Goal: Check status: Check status

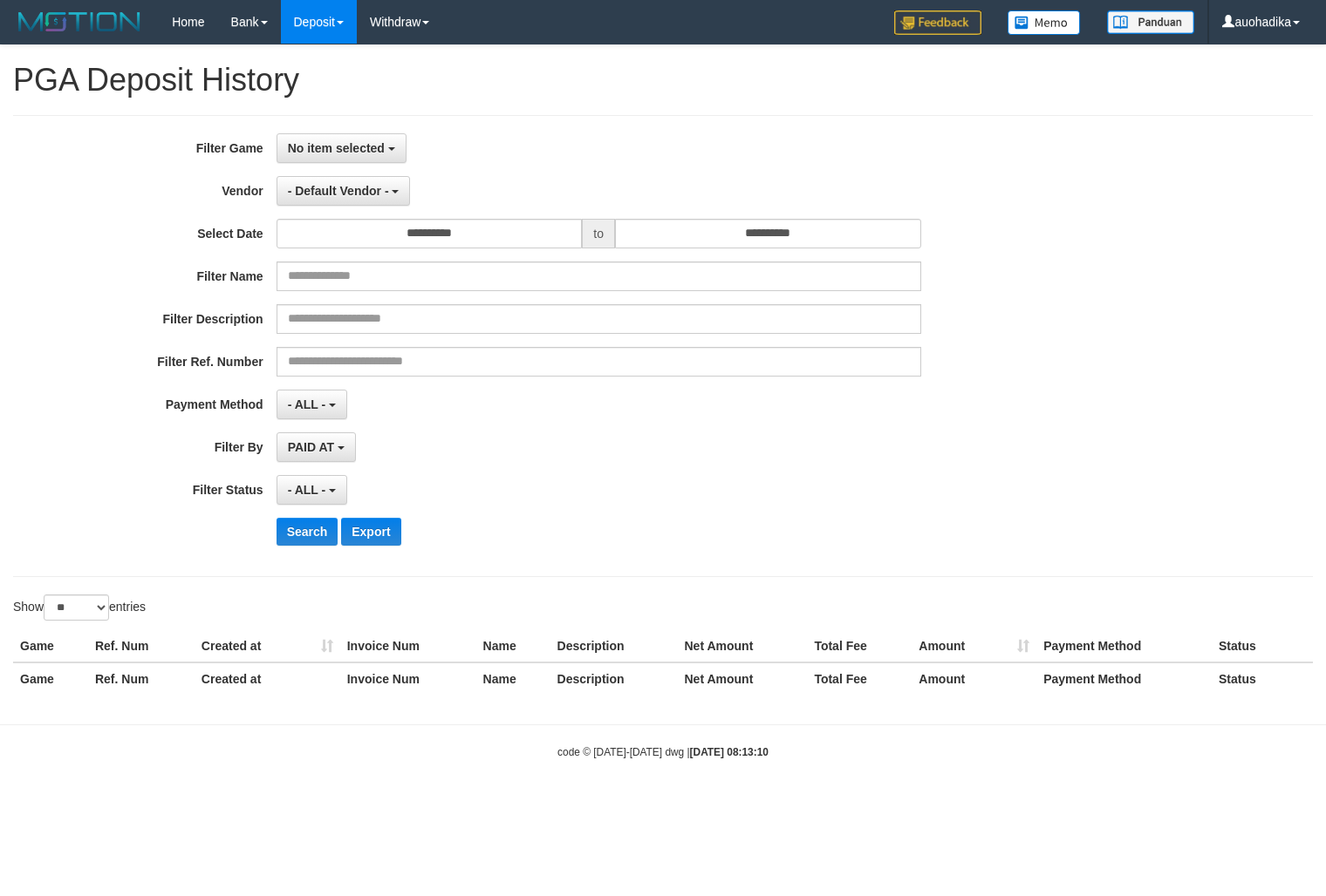
select select
select select "**"
click at [324, 153] on span "No item selected" at bounding box center [336, 148] width 97 height 14
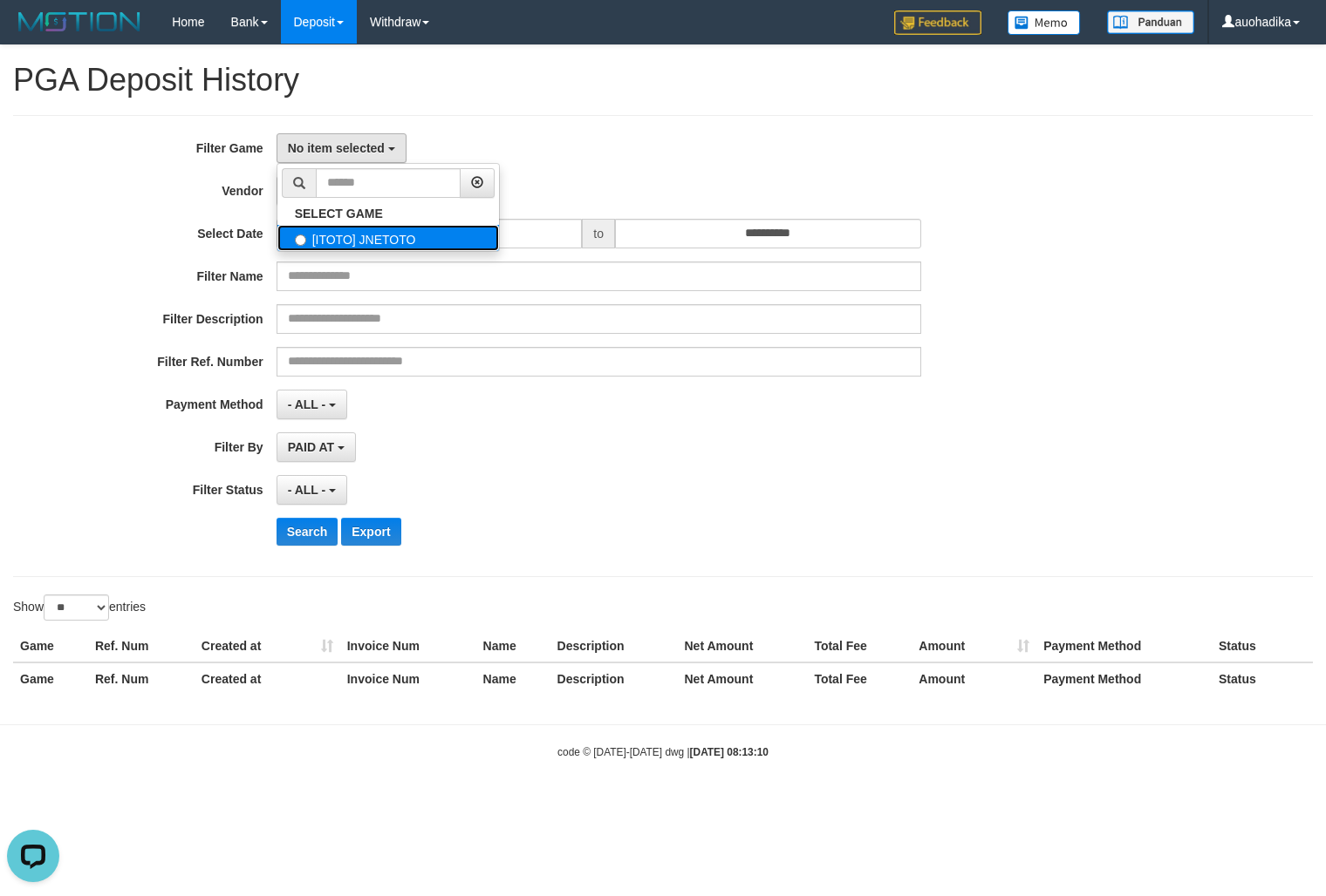
click at [386, 251] on label "[ITOTO] JNETOTO" at bounding box center [388, 238] width 222 height 26
select select "***"
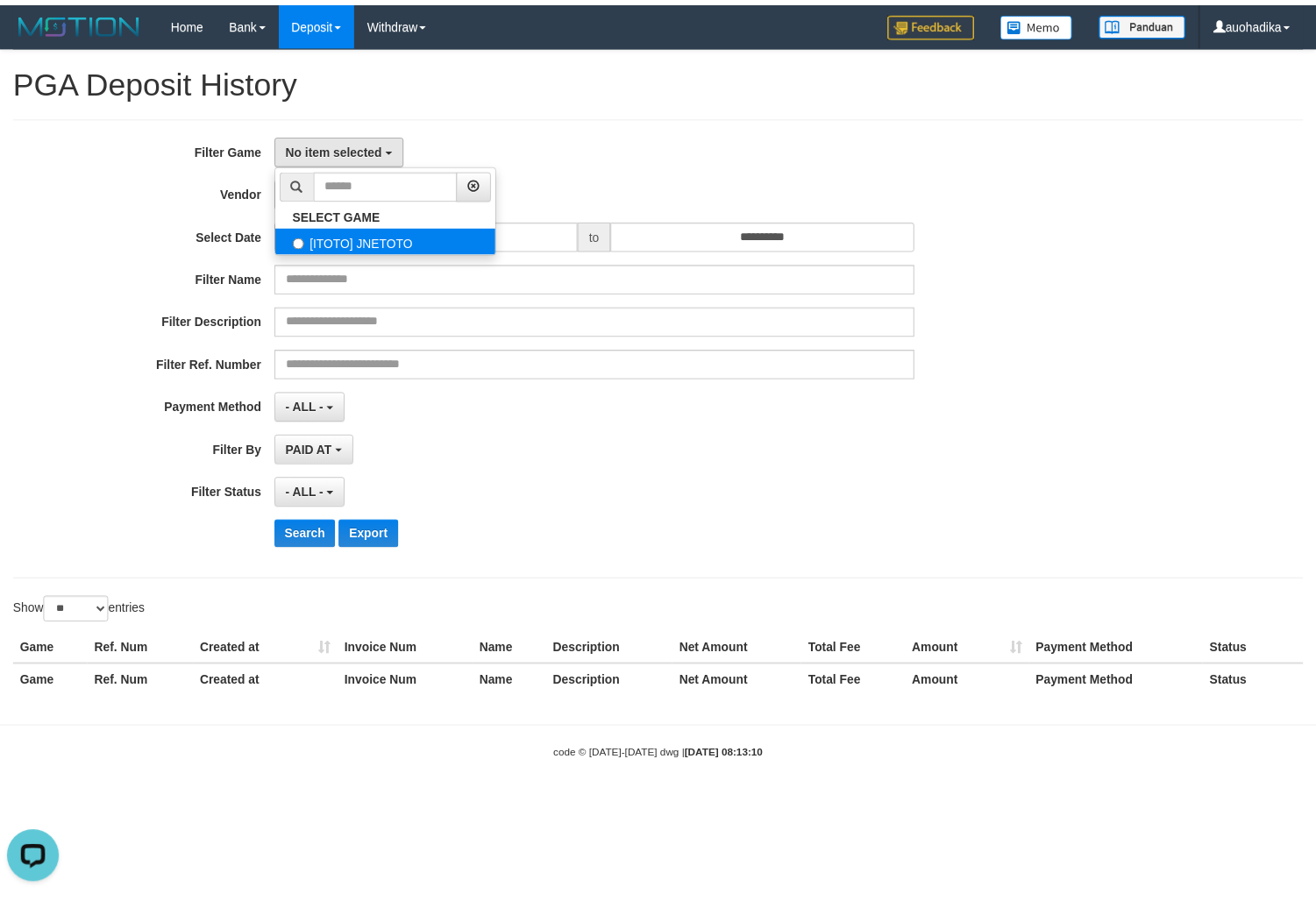
scroll to position [15, 0]
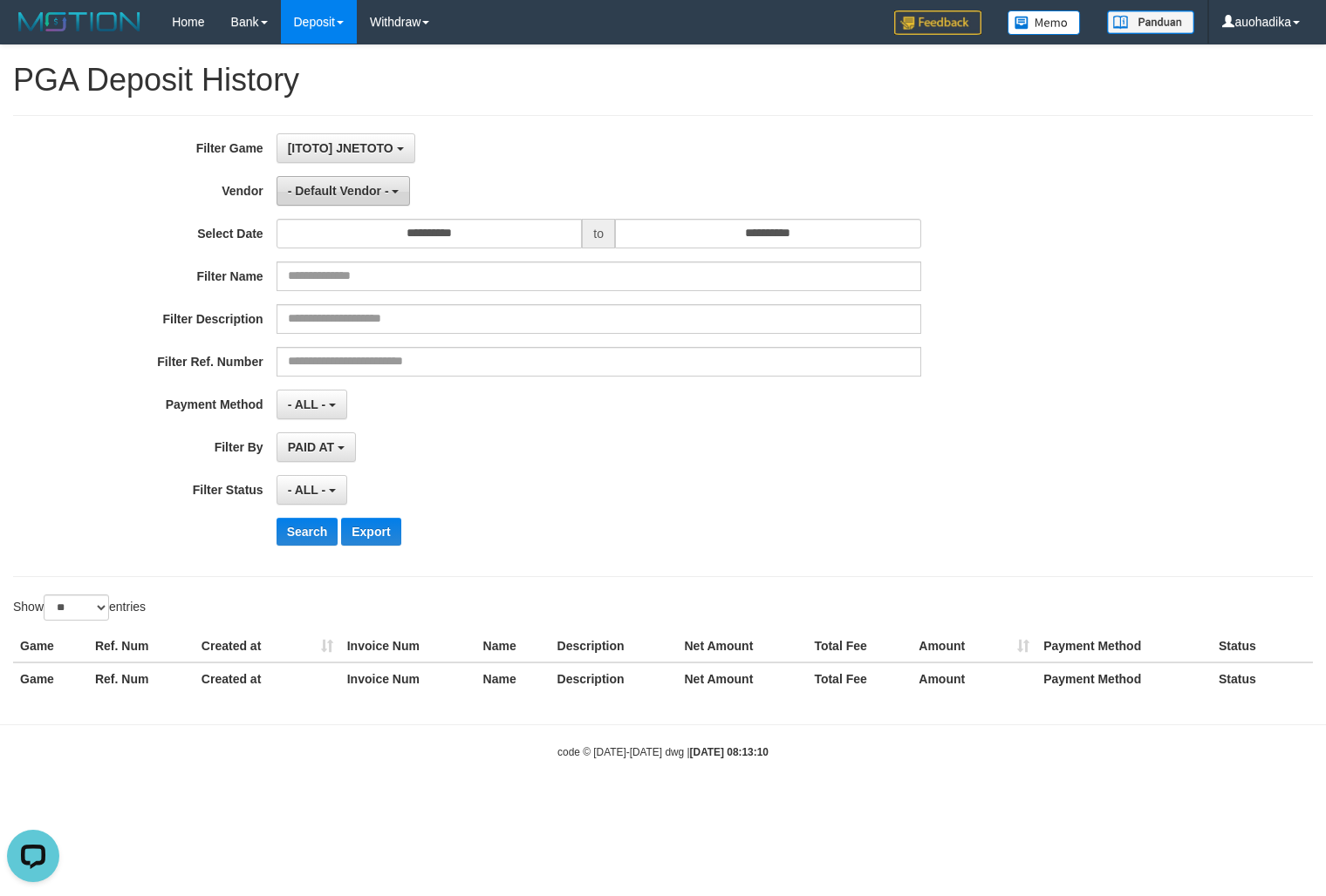
click at [340, 198] on span "- Default Vendor -" at bounding box center [338, 191] width 101 height 14
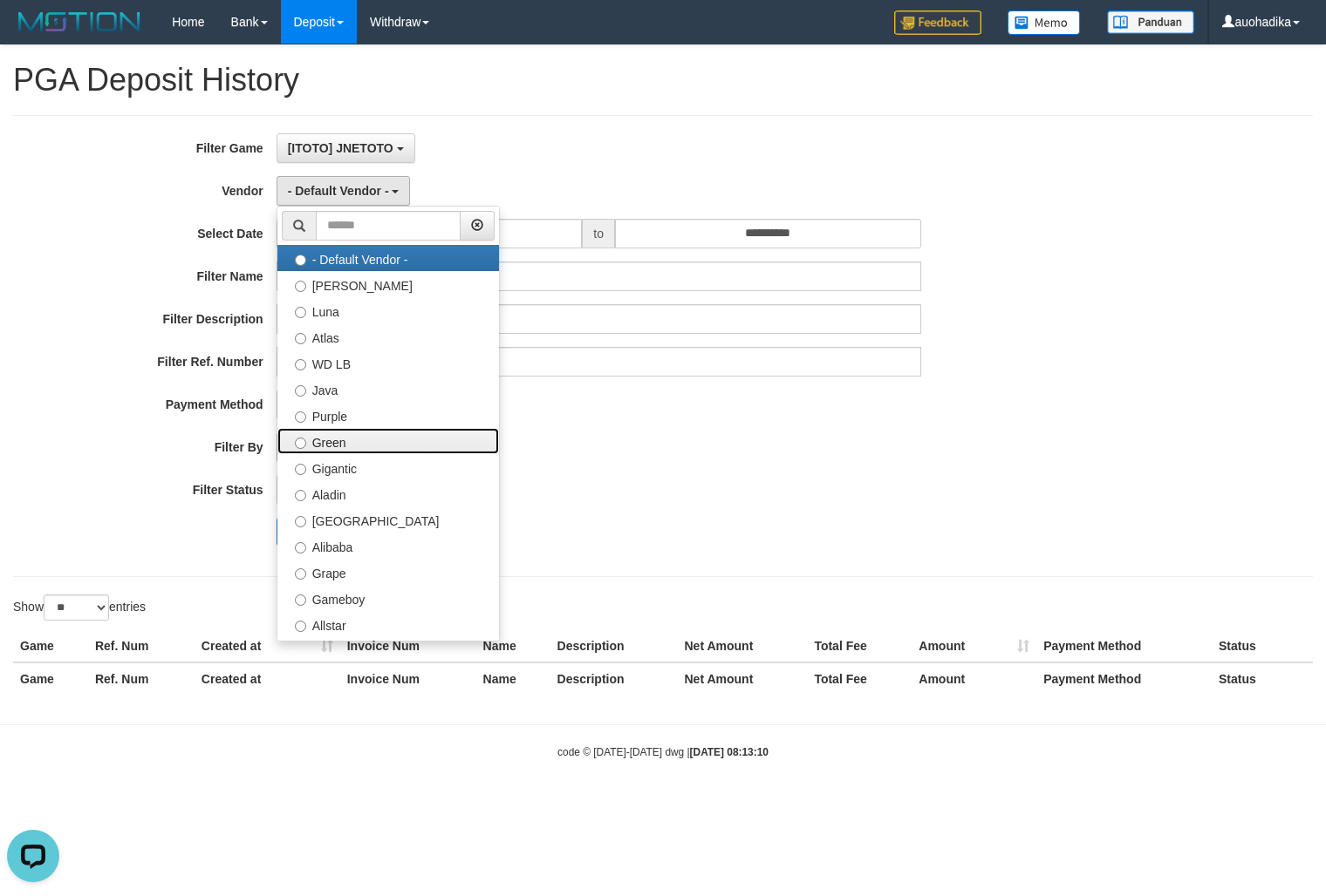
click at [349, 449] on label "Green" at bounding box center [388, 440] width 222 height 26
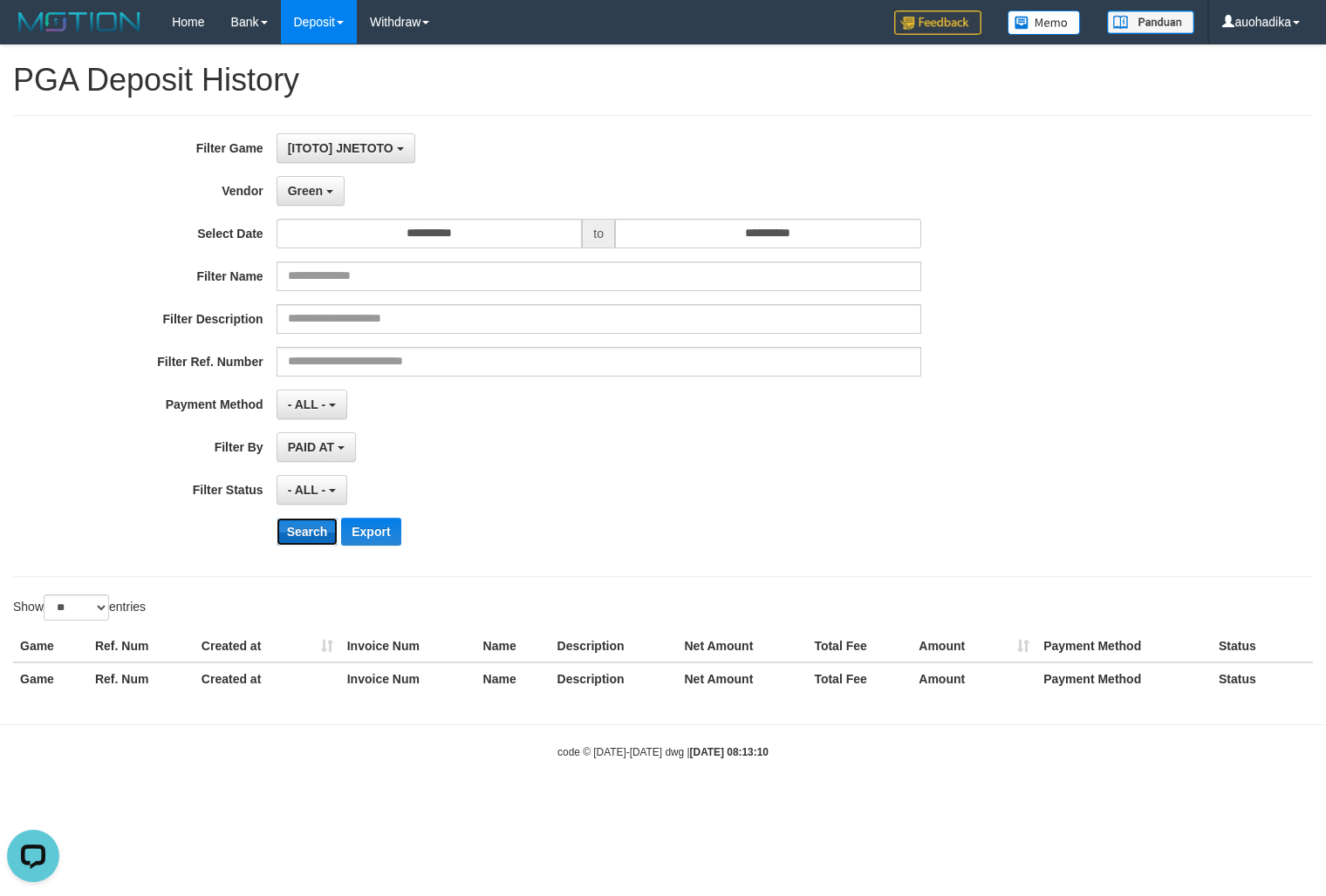
click at [315, 528] on button "Search" at bounding box center [307, 531] width 62 height 28
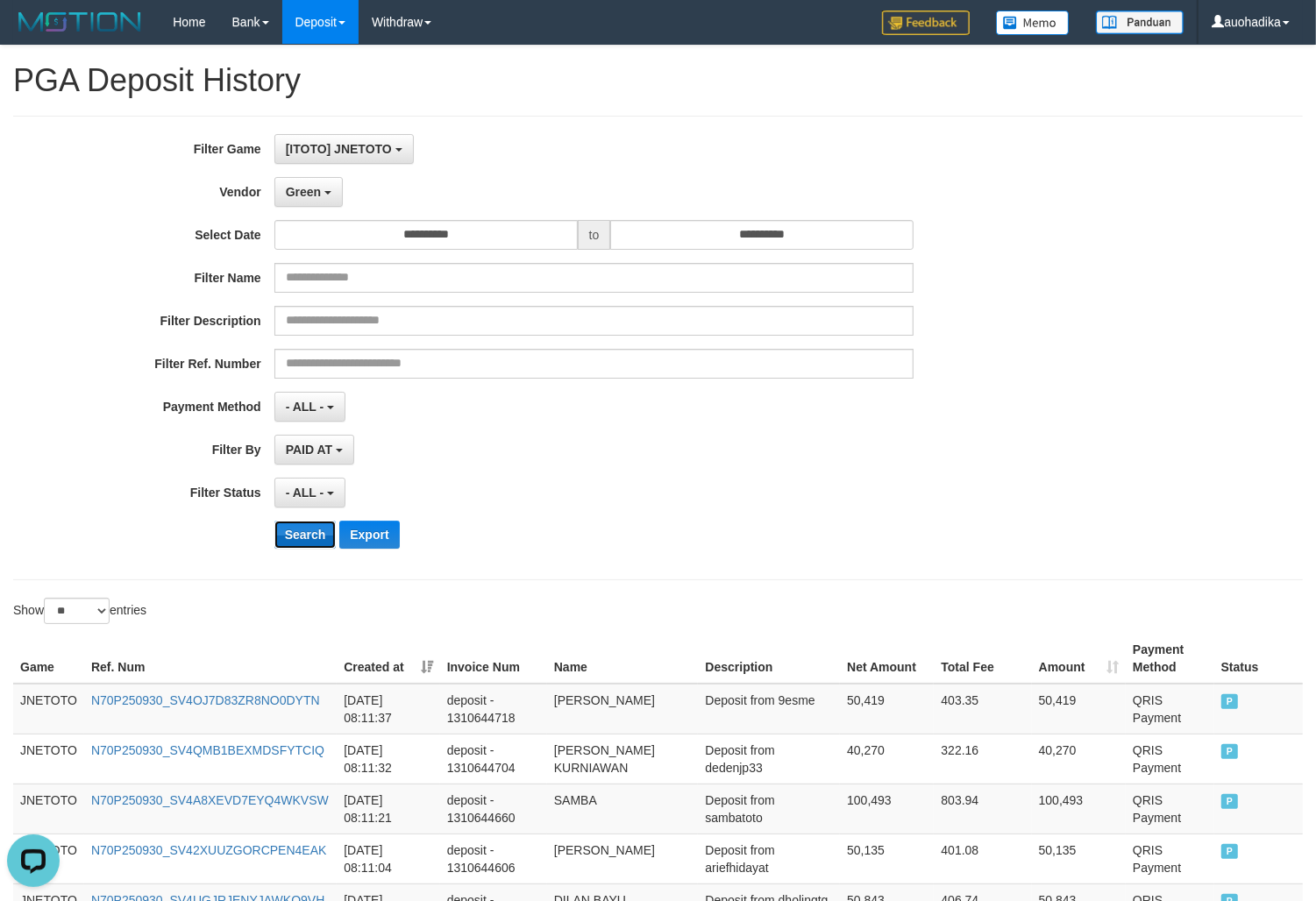
click at [290, 535] on button "Search" at bounding box center [305, 534] width 62 height 28
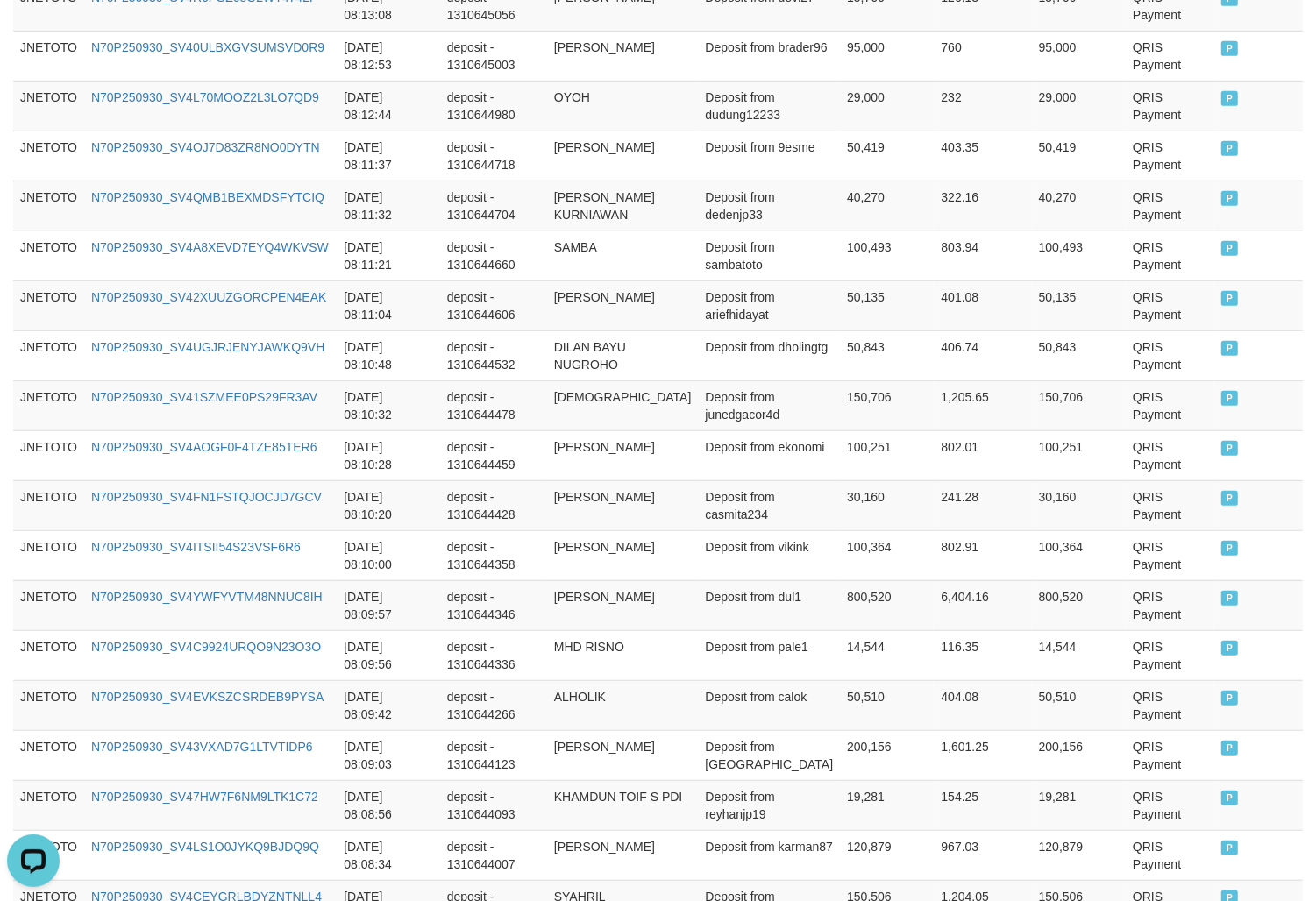
scroll to position [1229, 0]
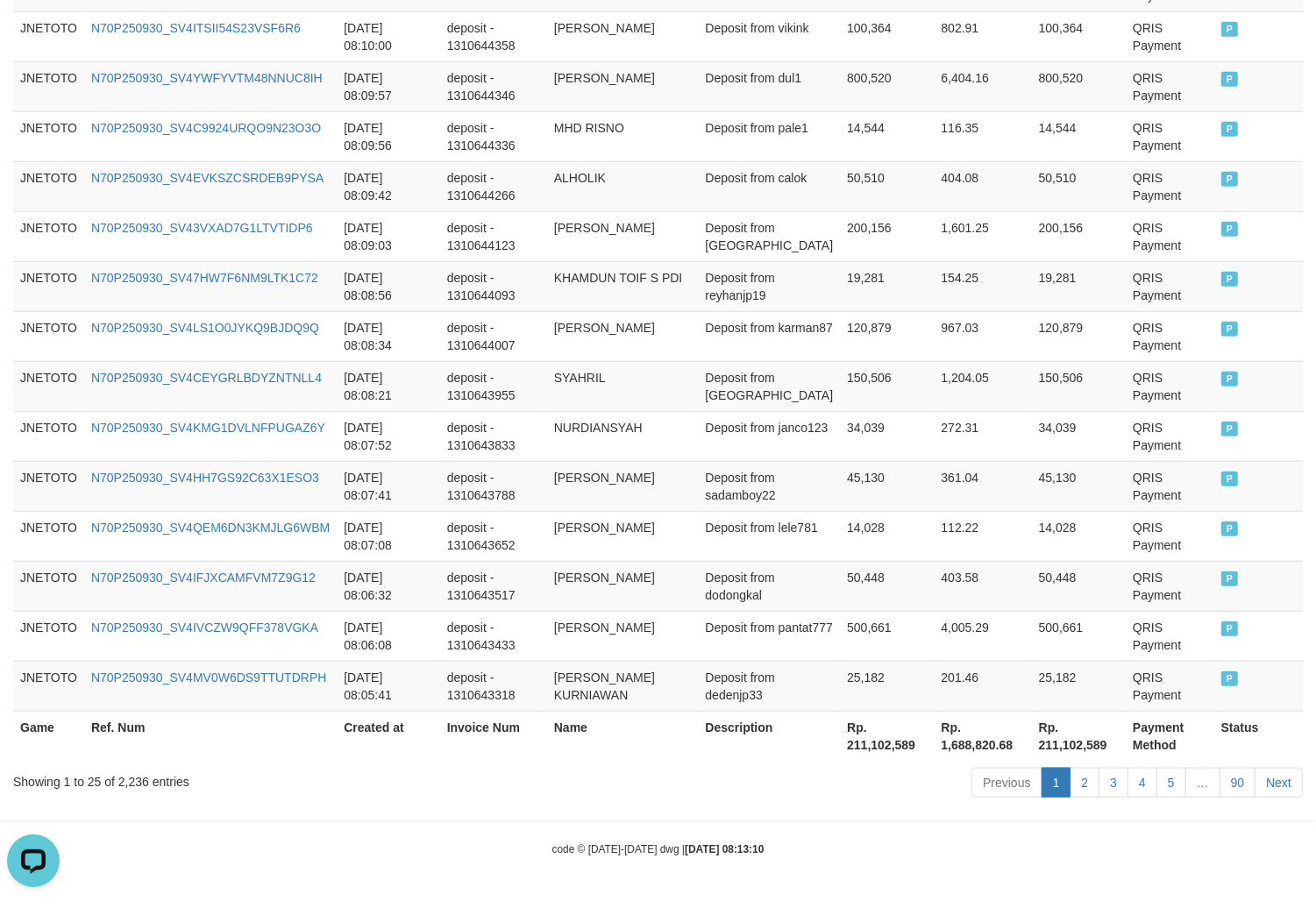
click at [119, 799] on div "Showing 1 to 25 of 2,236 entries Previous 1 2 3 4 5 … 90 Next" at bounding box center [658, 786] width 1316 height 38
click at [123, 790] on div "Showing 1 to 25 of 2,236 entries" at bounding box center [274, 778] width 521 height 24
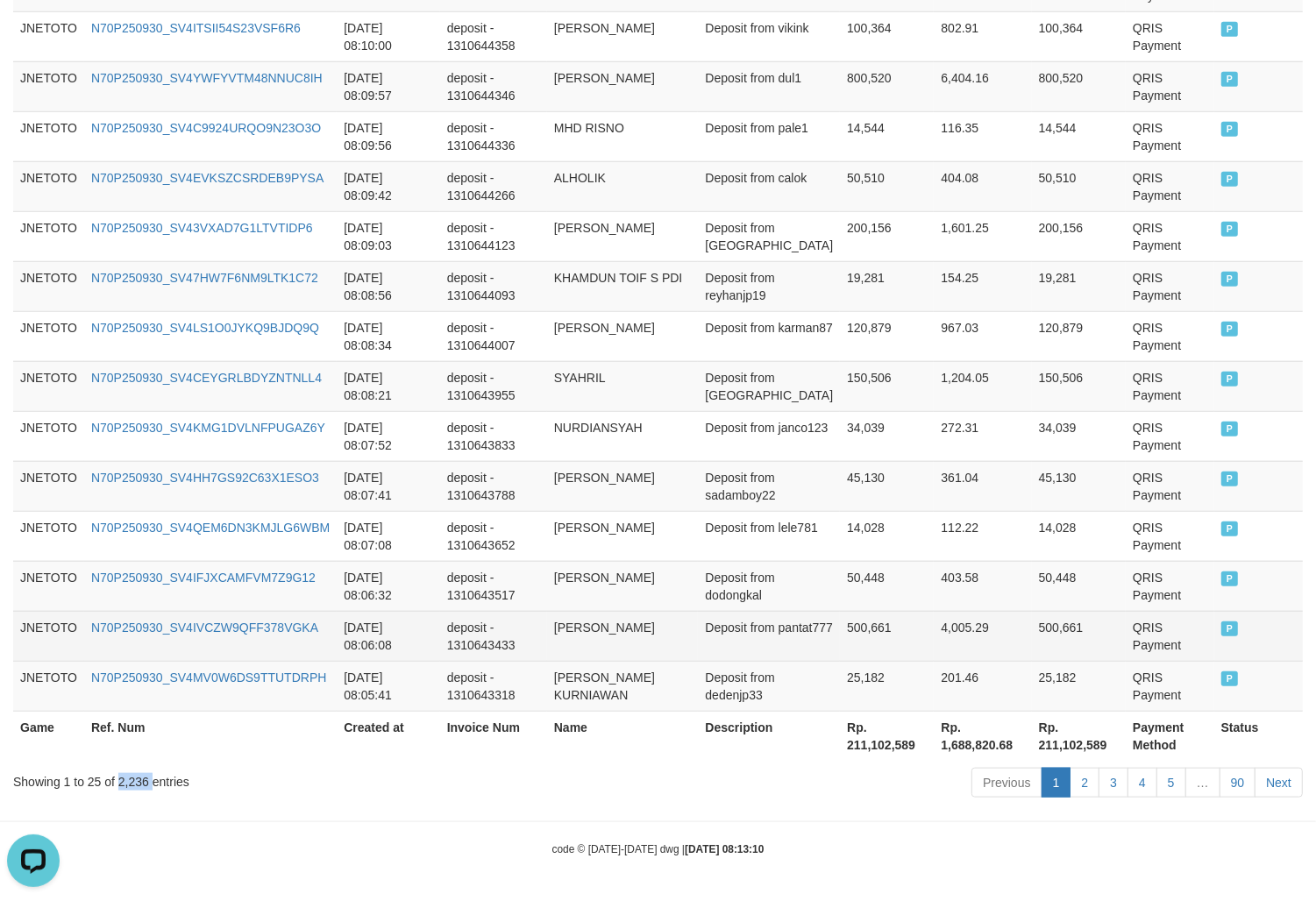
copy div "2,236"
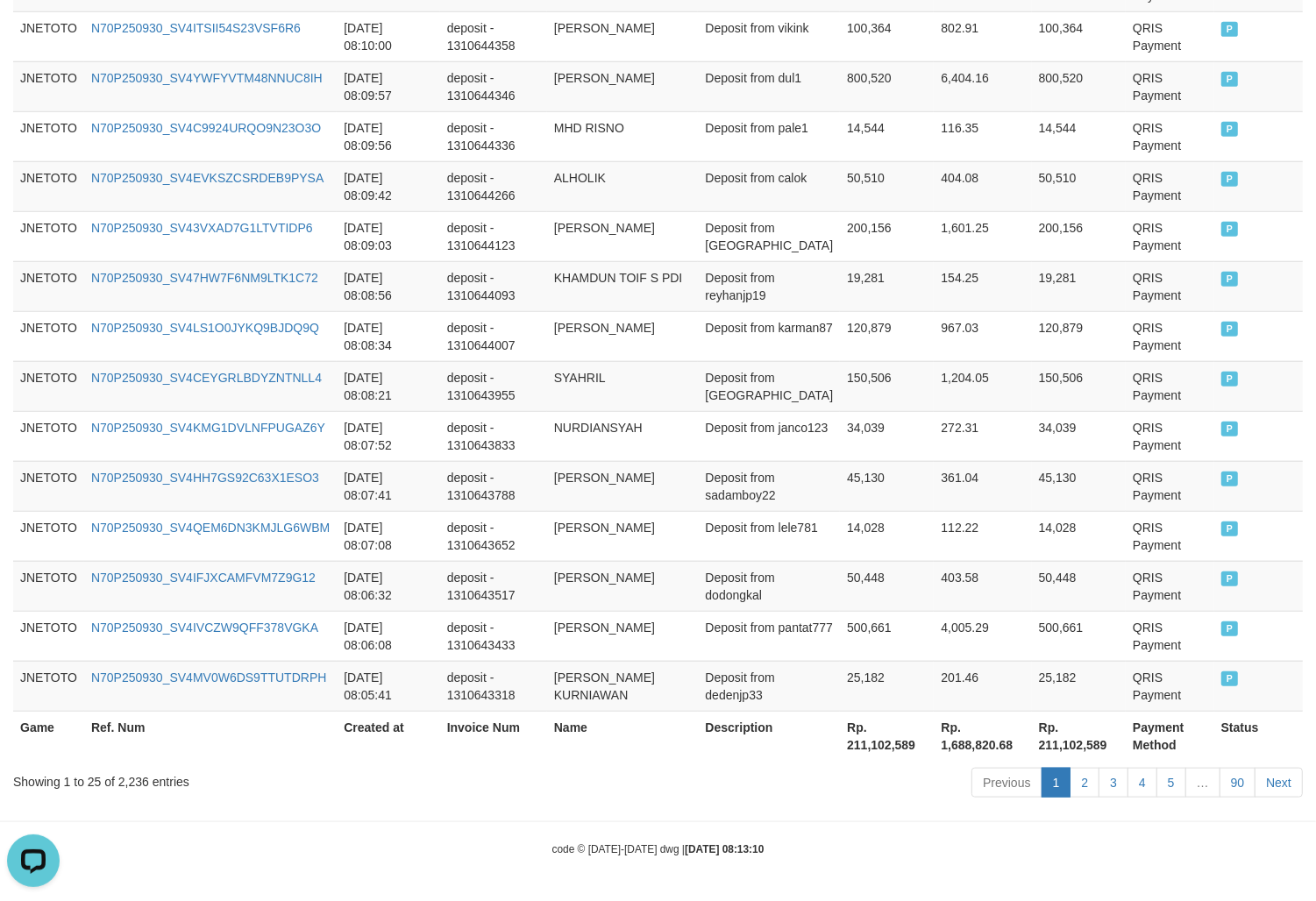
click at [840, 751] on th "Rp. 211,102,589" at bounding box center [887, 735] width 94 height 50
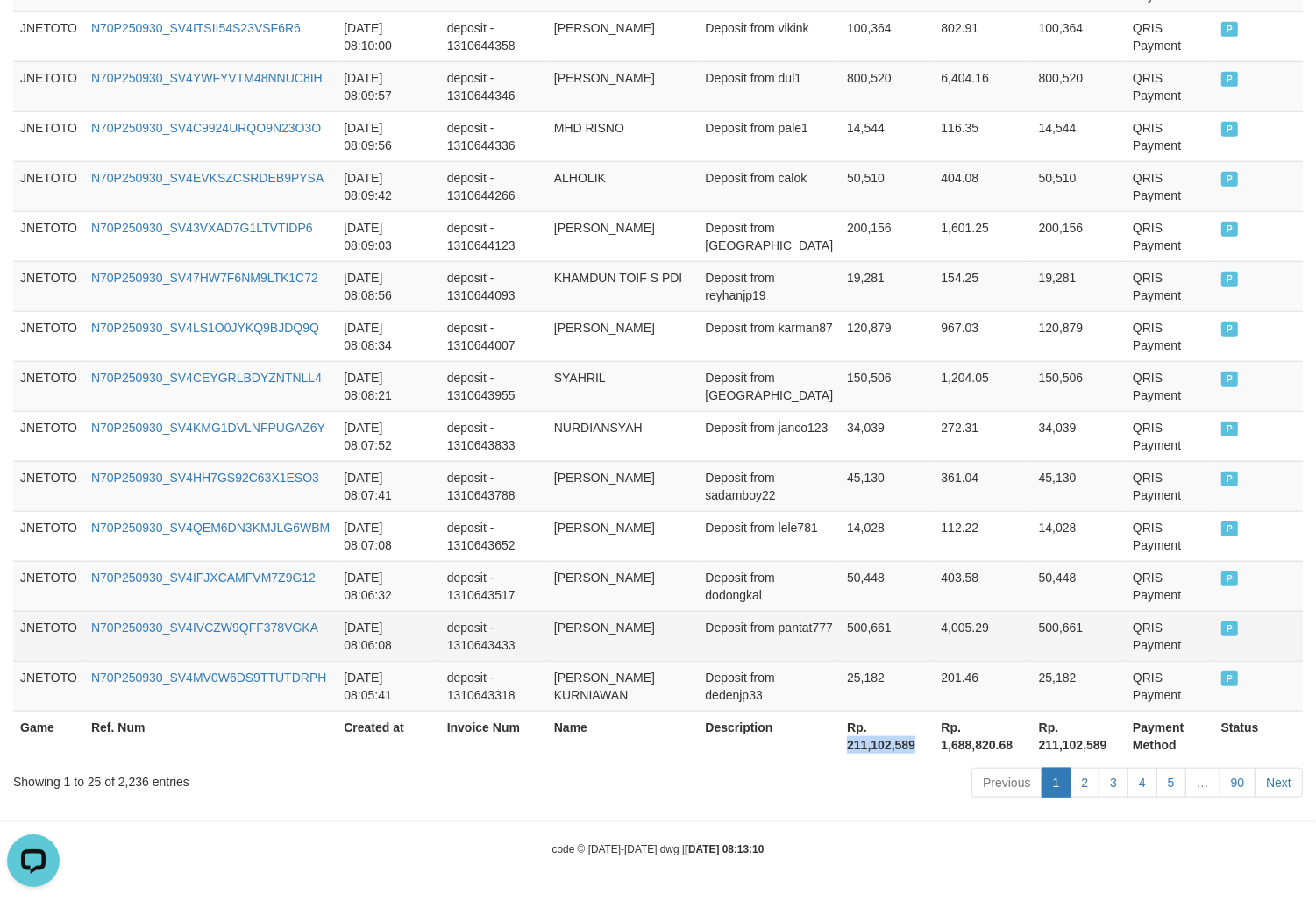
copy th "211,102,589"
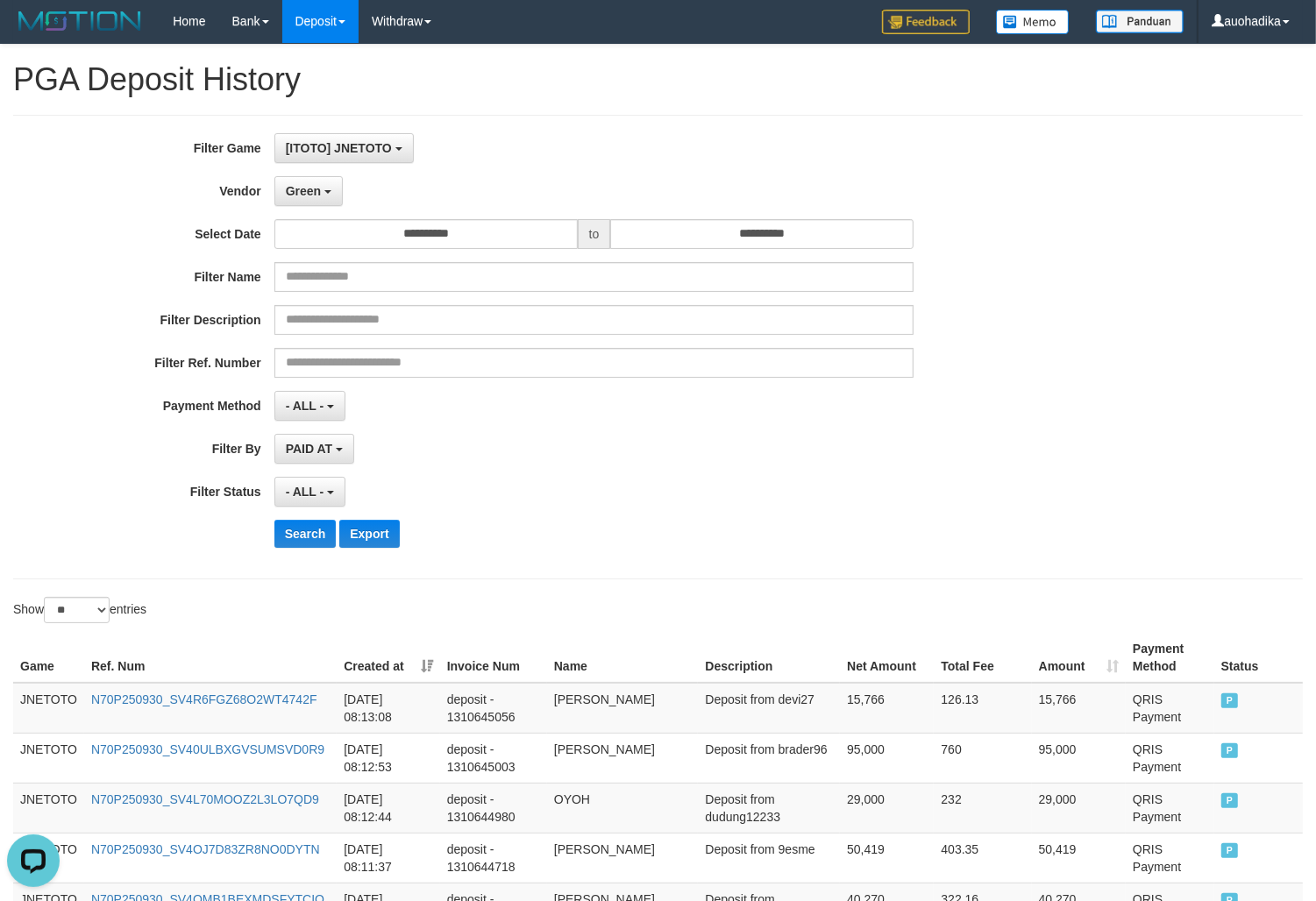
scroll to position [0, 0]
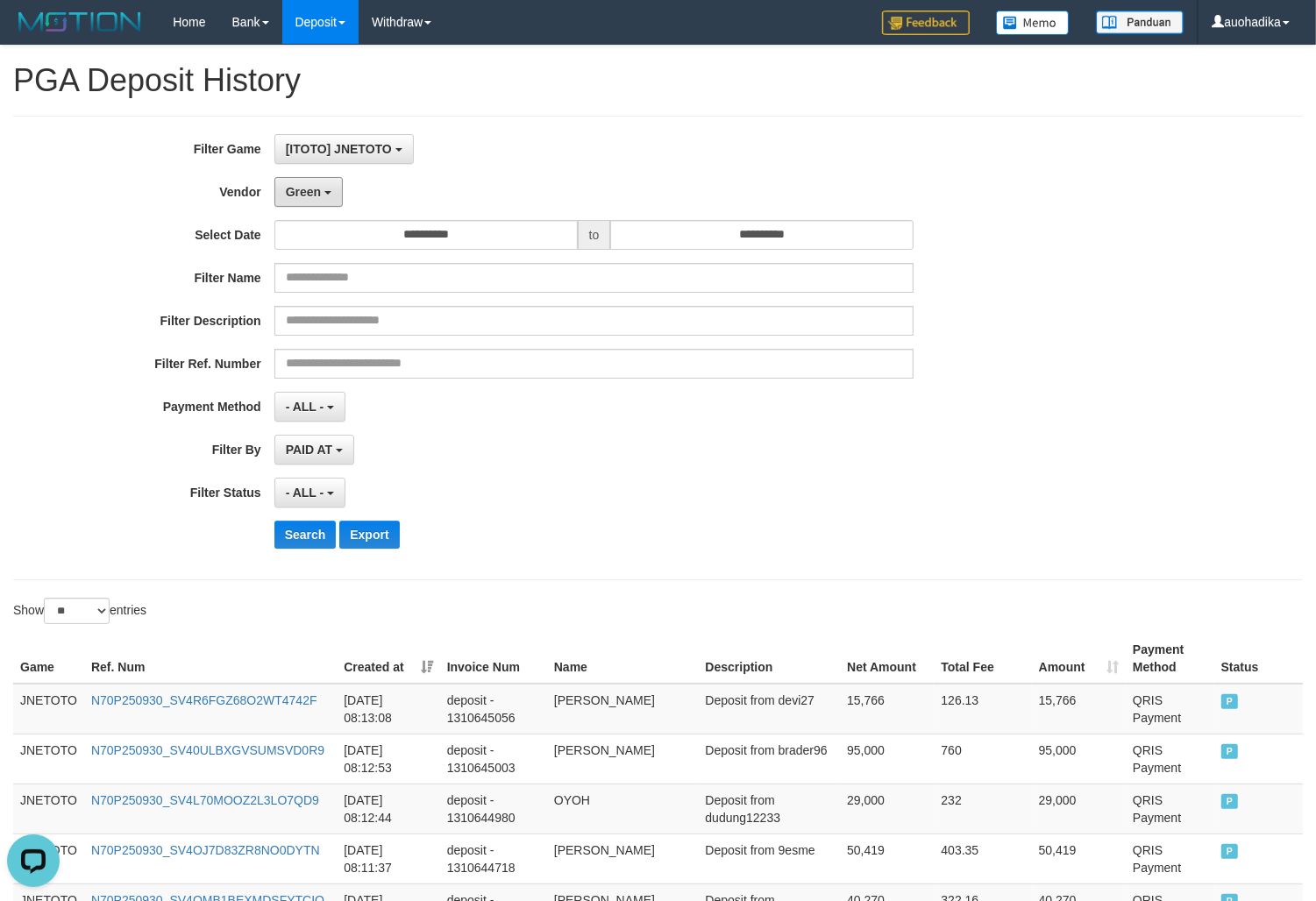
drag, startPoint x: 311, startPoint y: 196, endPoint x: 299, endPoint y: 281, distance: 85.8
click at [311, 196] on span "Green" at bounding box center [303, 192] width 35 height 14
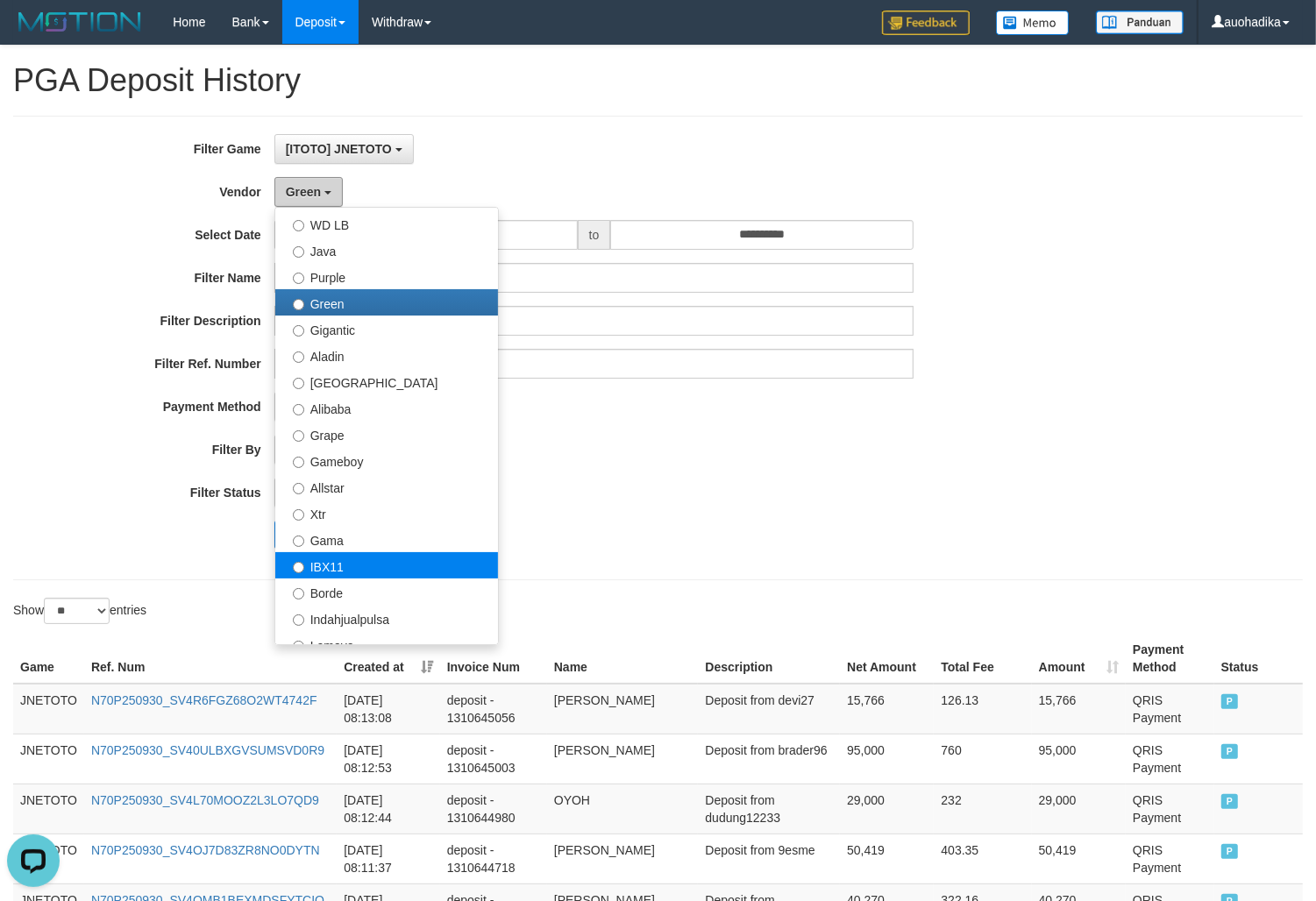
scroll to position [145, 0]
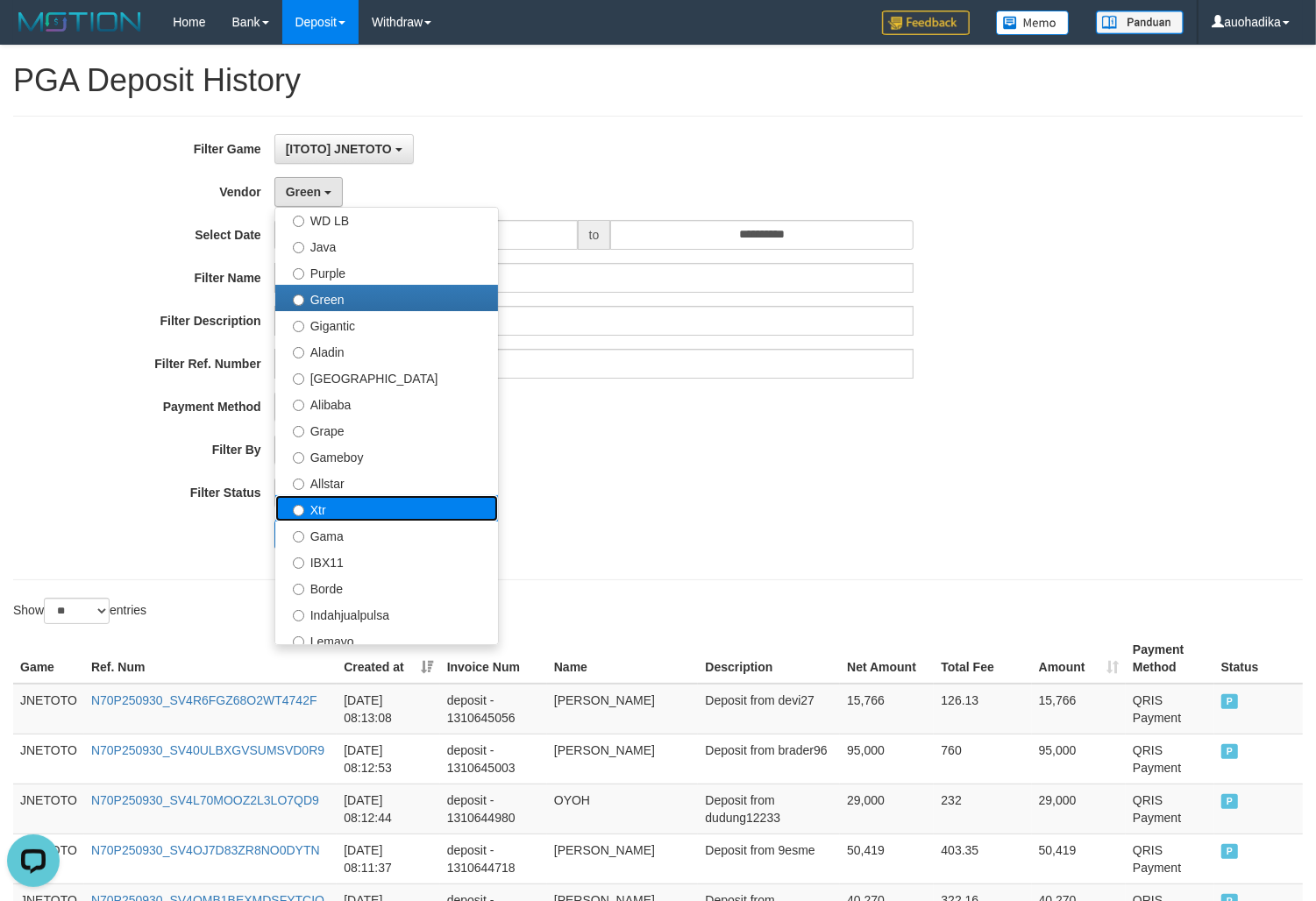
click at [366, 518] on label "Xtr" at bounding box center [386, 508] width 223 height 26
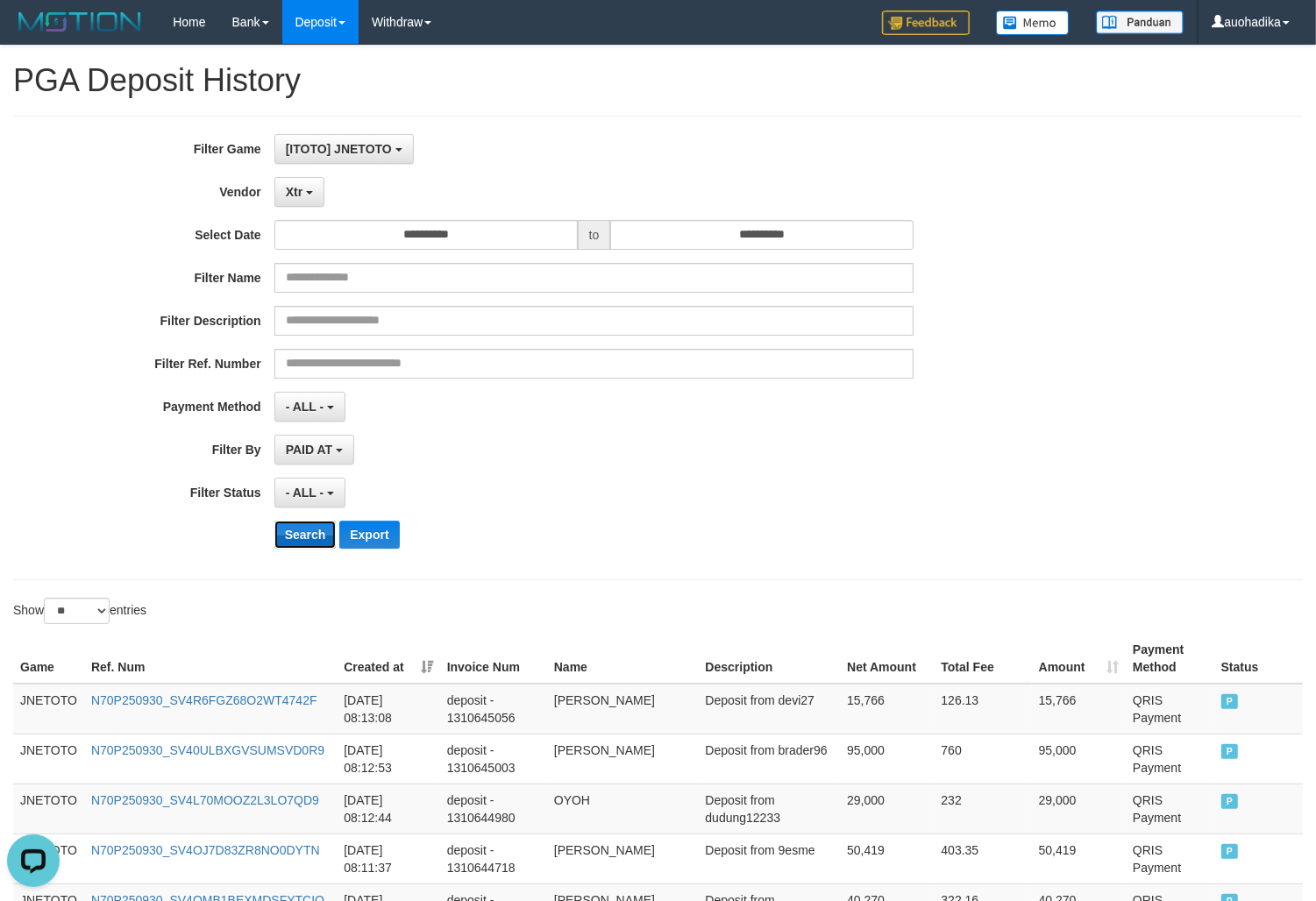
click at [300, 523] on button "Search" at bounding box center [305, 534] width 62 height 28
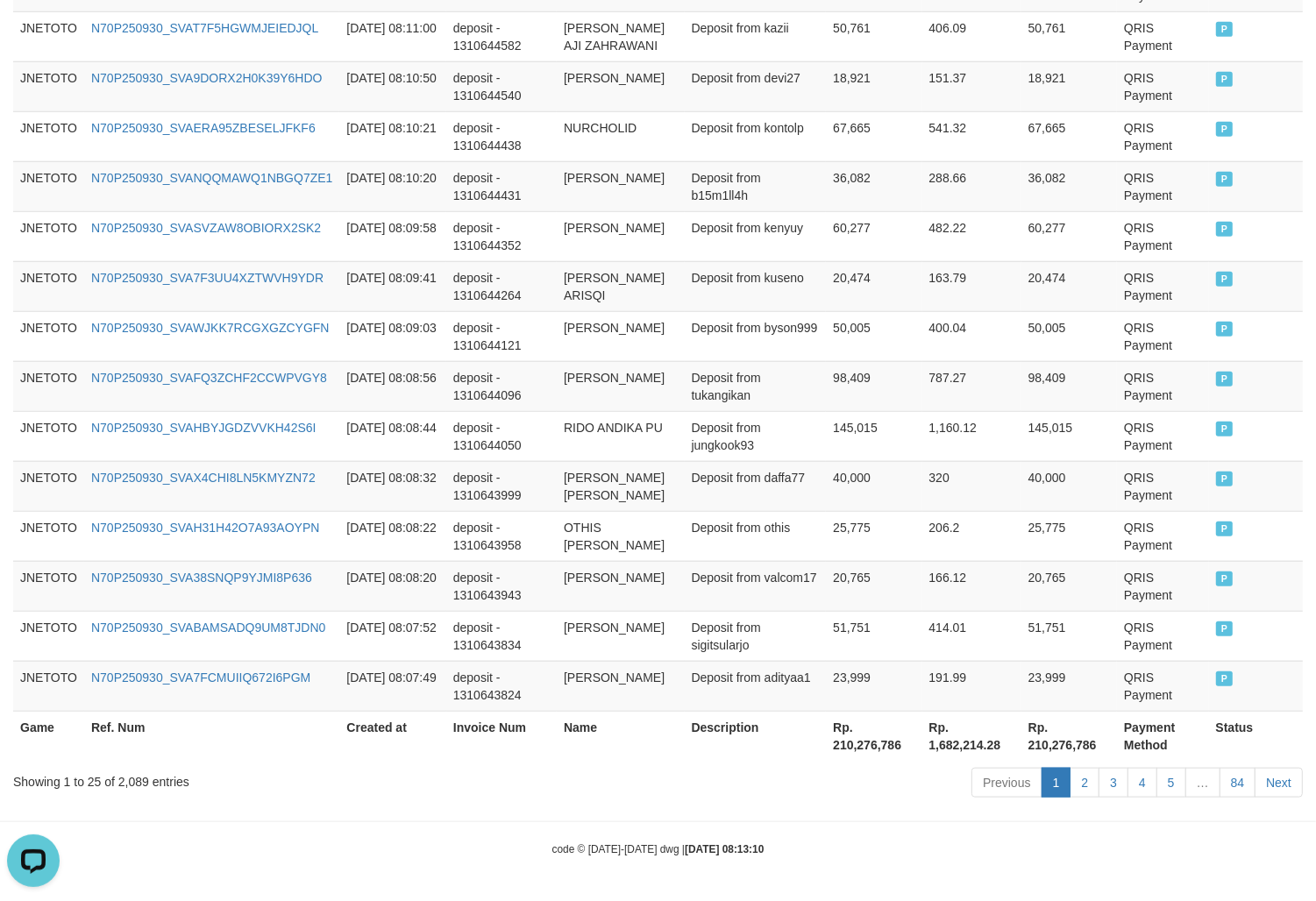
scroll to position [1229, 0]
click at [125, 783] on div "Showing 1 to 25 of 2,089 entries" at bounding box center [274, 778] width 521 height 24
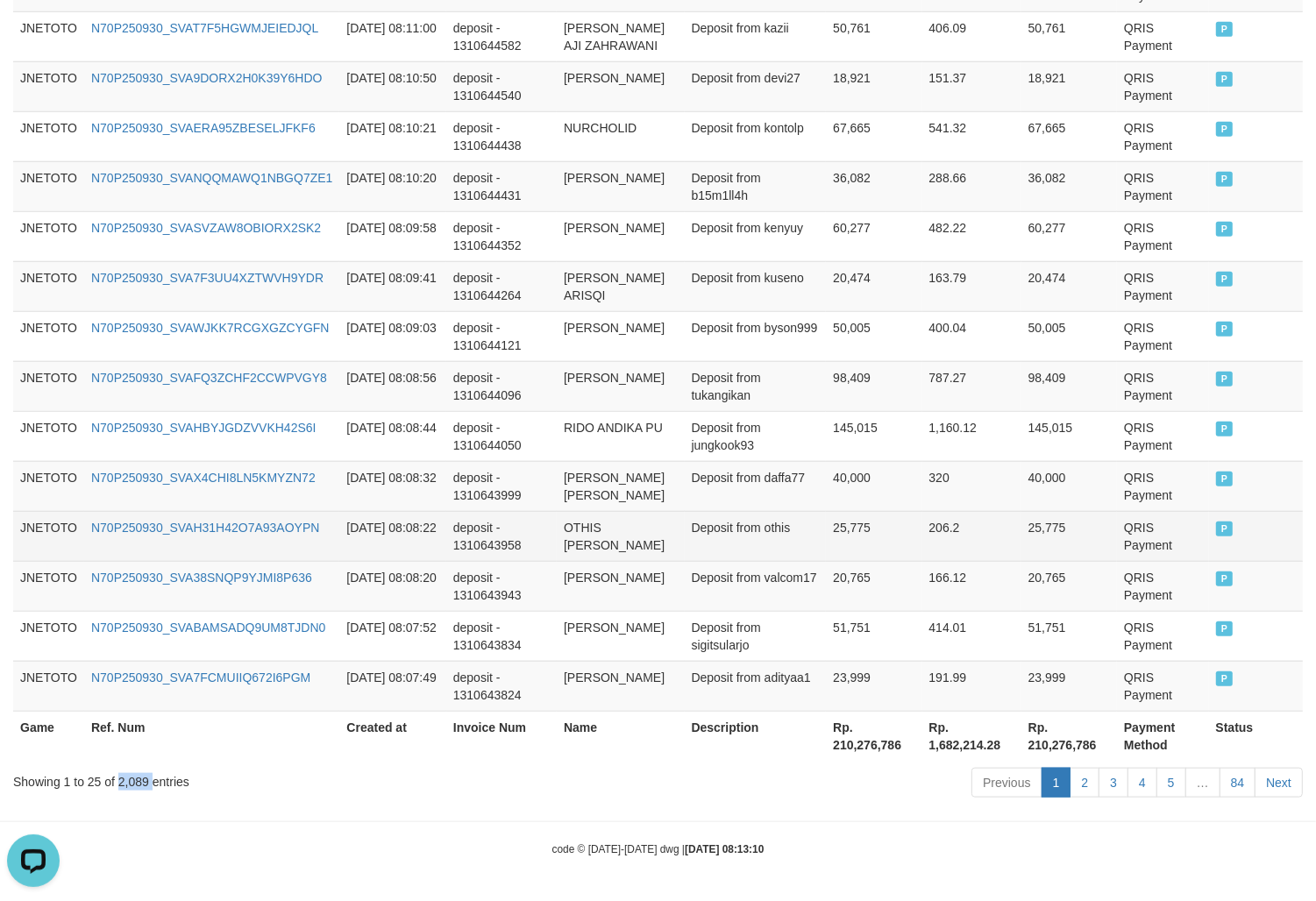
copy div "2,089"
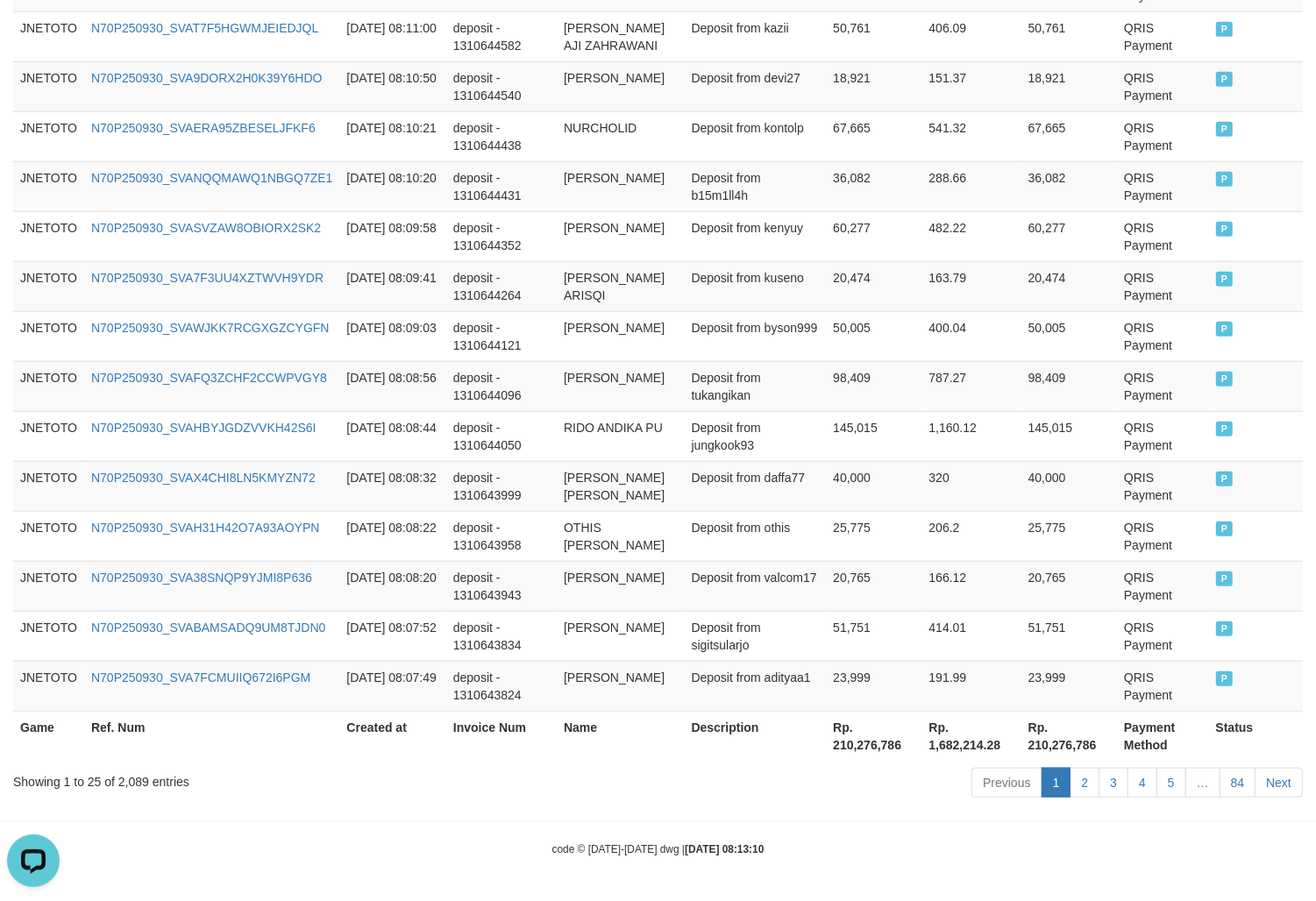
click at [846, 761] on div "Game Ref. Num Created at Invoice Num Name Description Net Amount Total Fee Amou…" at bounding box center [658, 87] width 1316 height 1360
click at [872, 734] on th "Rp. 210,276,786" at bounding box center [874, 735] width 96 height 50
click at [875, 735] on th "Rp. 210,276,786" at bounding box center [874, 735] width 96 height 50
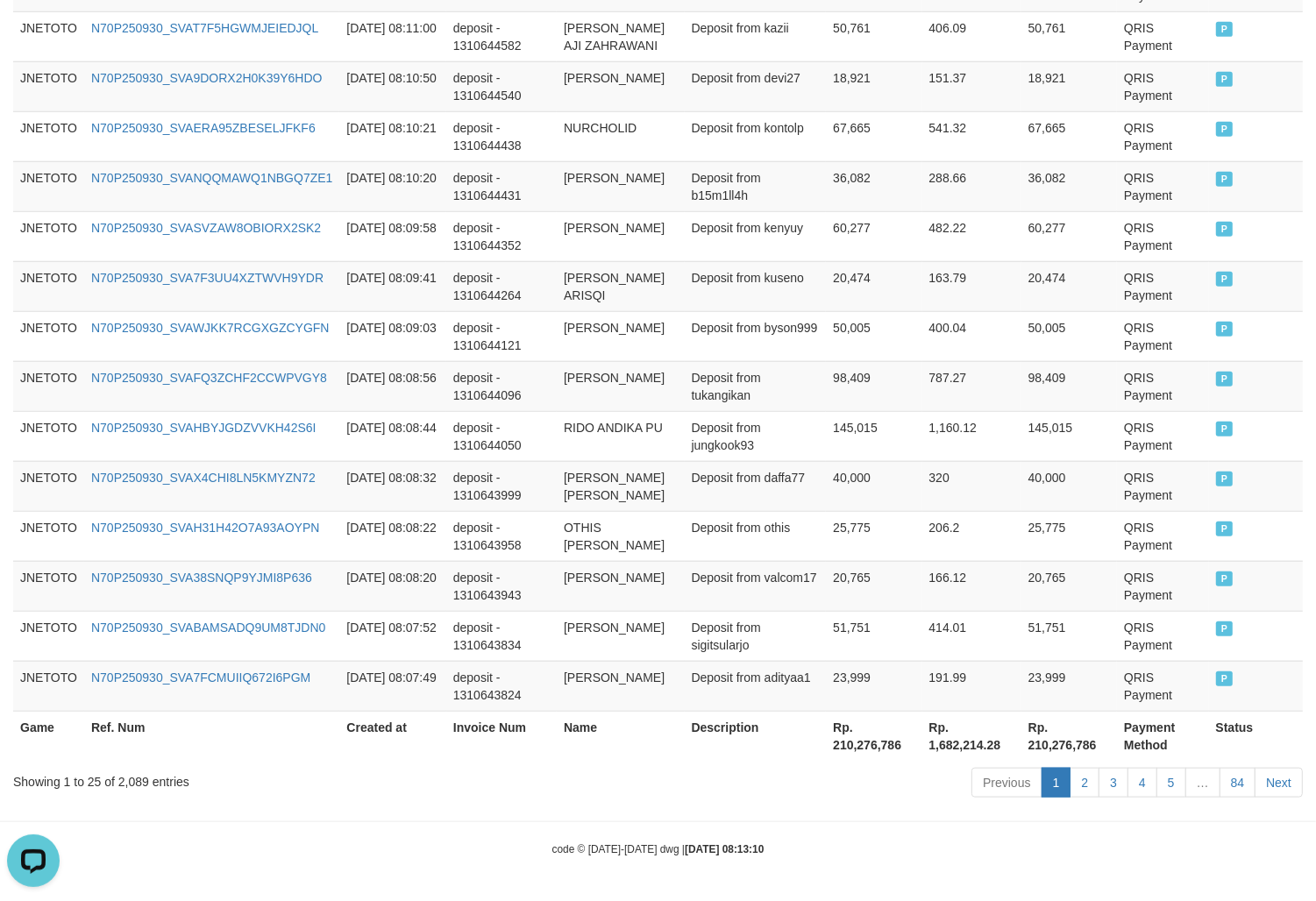
click at [868, 740] on th "Rp. 210,276,786" at bounding box center [874, 735] width 96 height 50
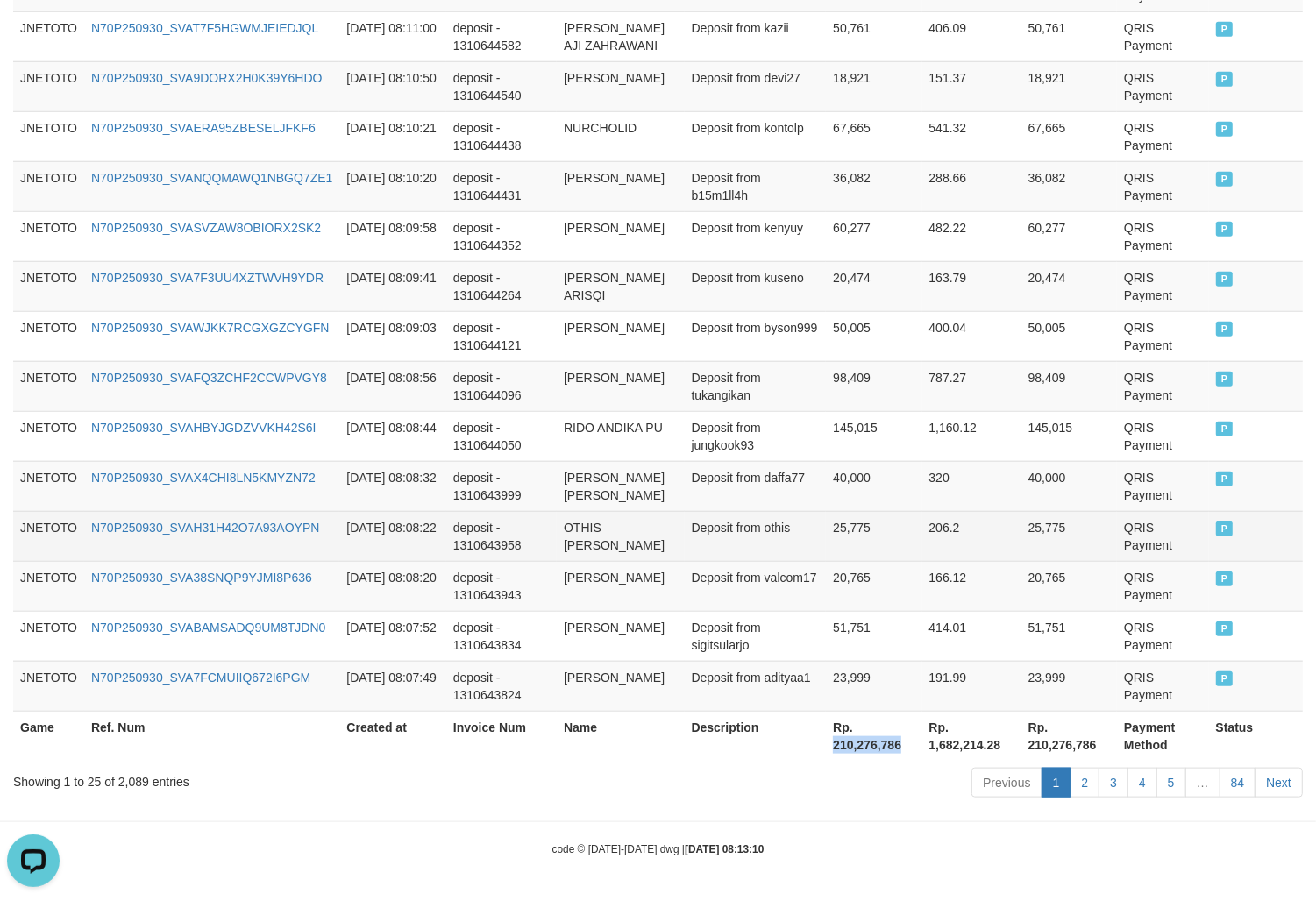
copy th "210,276,786"
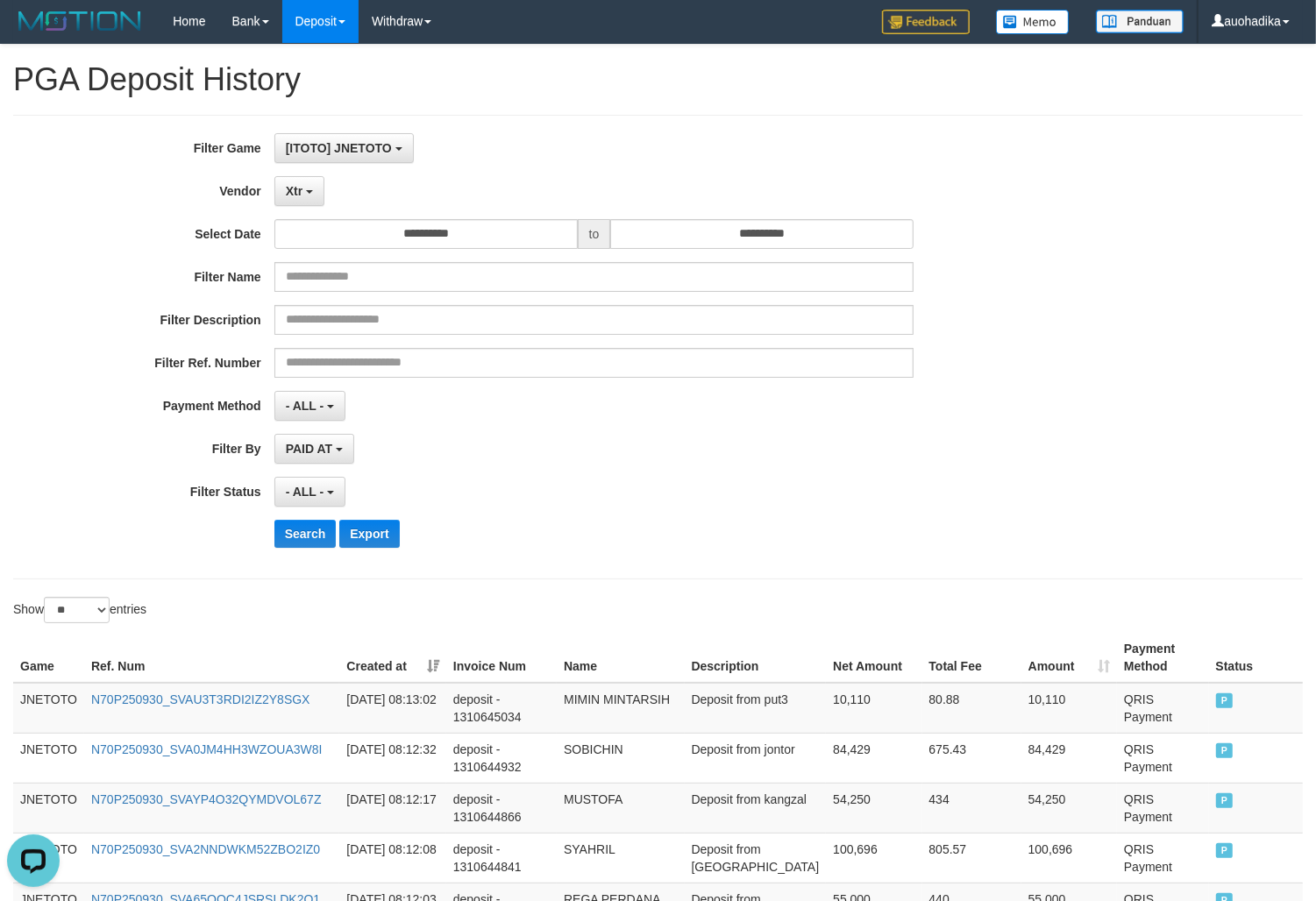
scroll to position [0, 0]
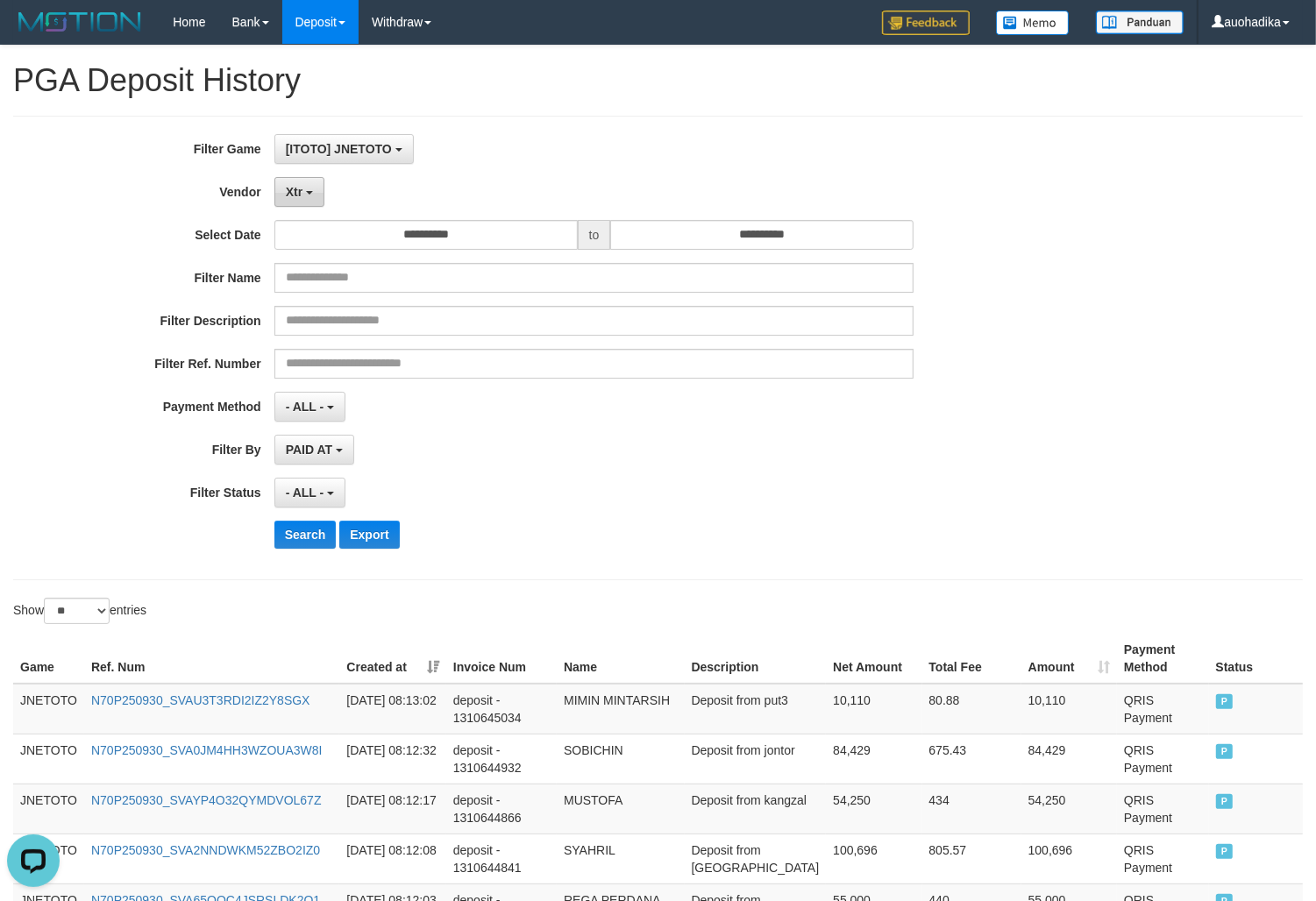
click at [296, 198] on span "Xtr" at bounding box center [294, 192] width 16 height 14
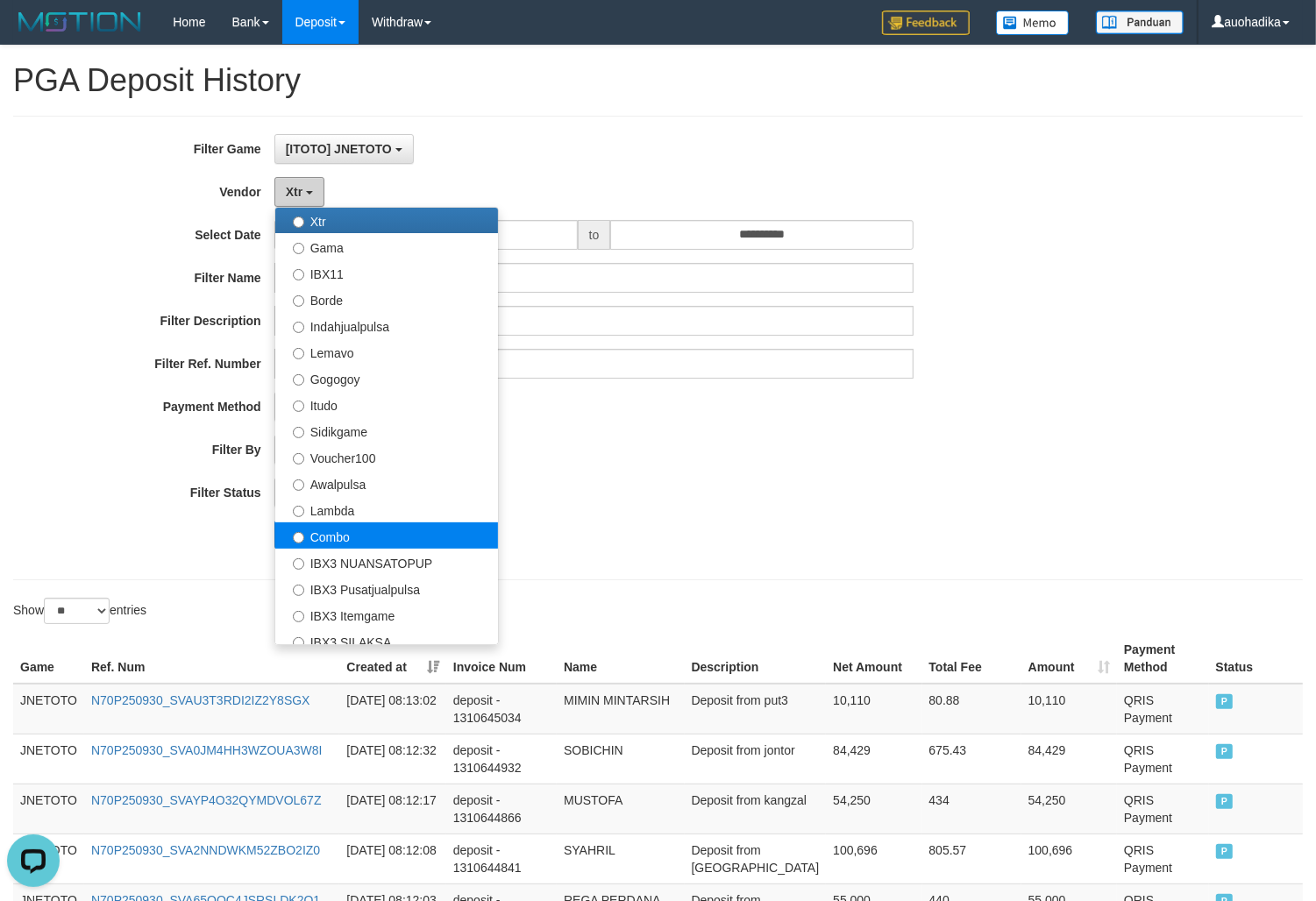
scroll to position [438, 0]
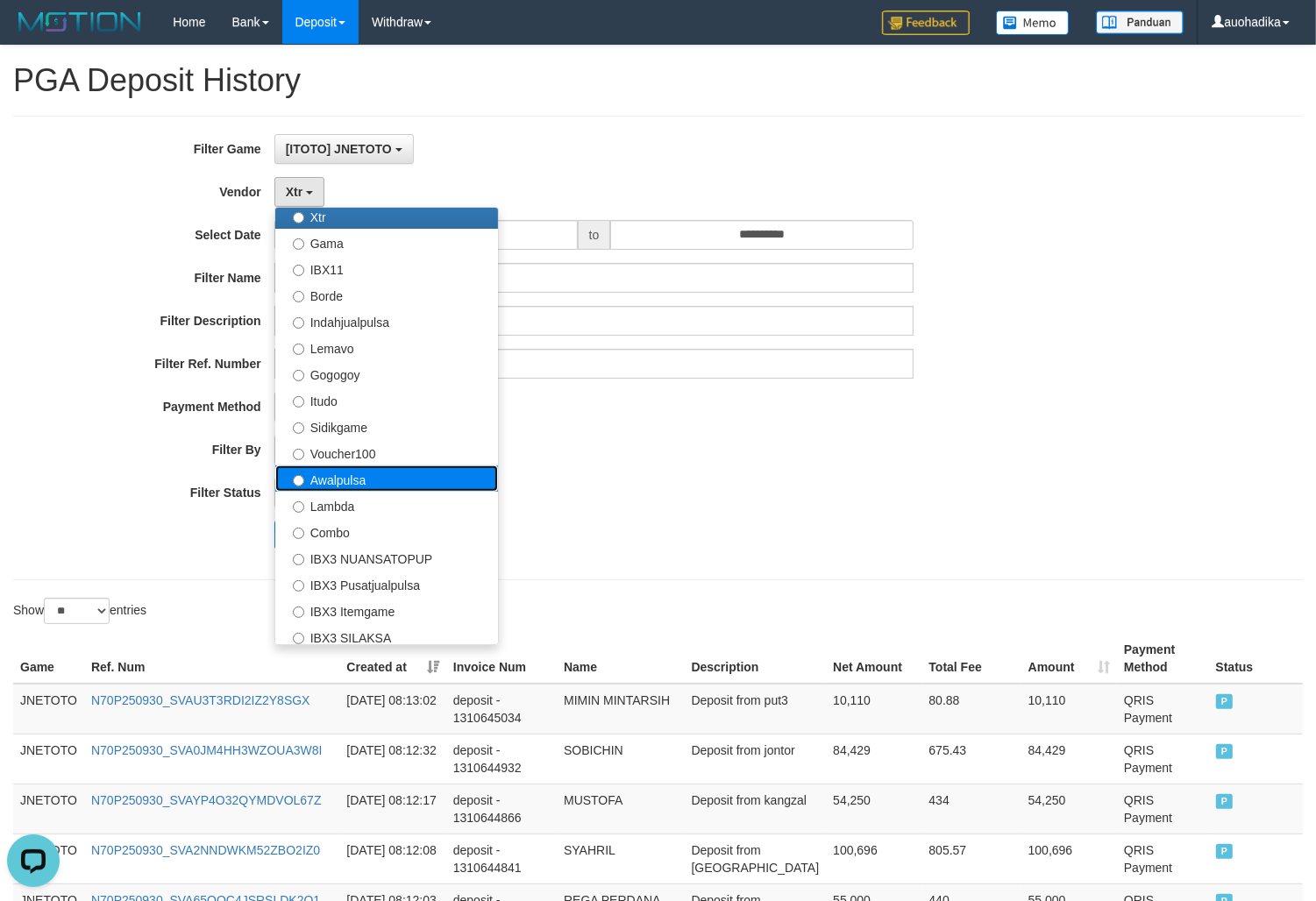
click at [388, 479] on label "Awalpulsa" at bounding box center [386, 478] width 223 height 26
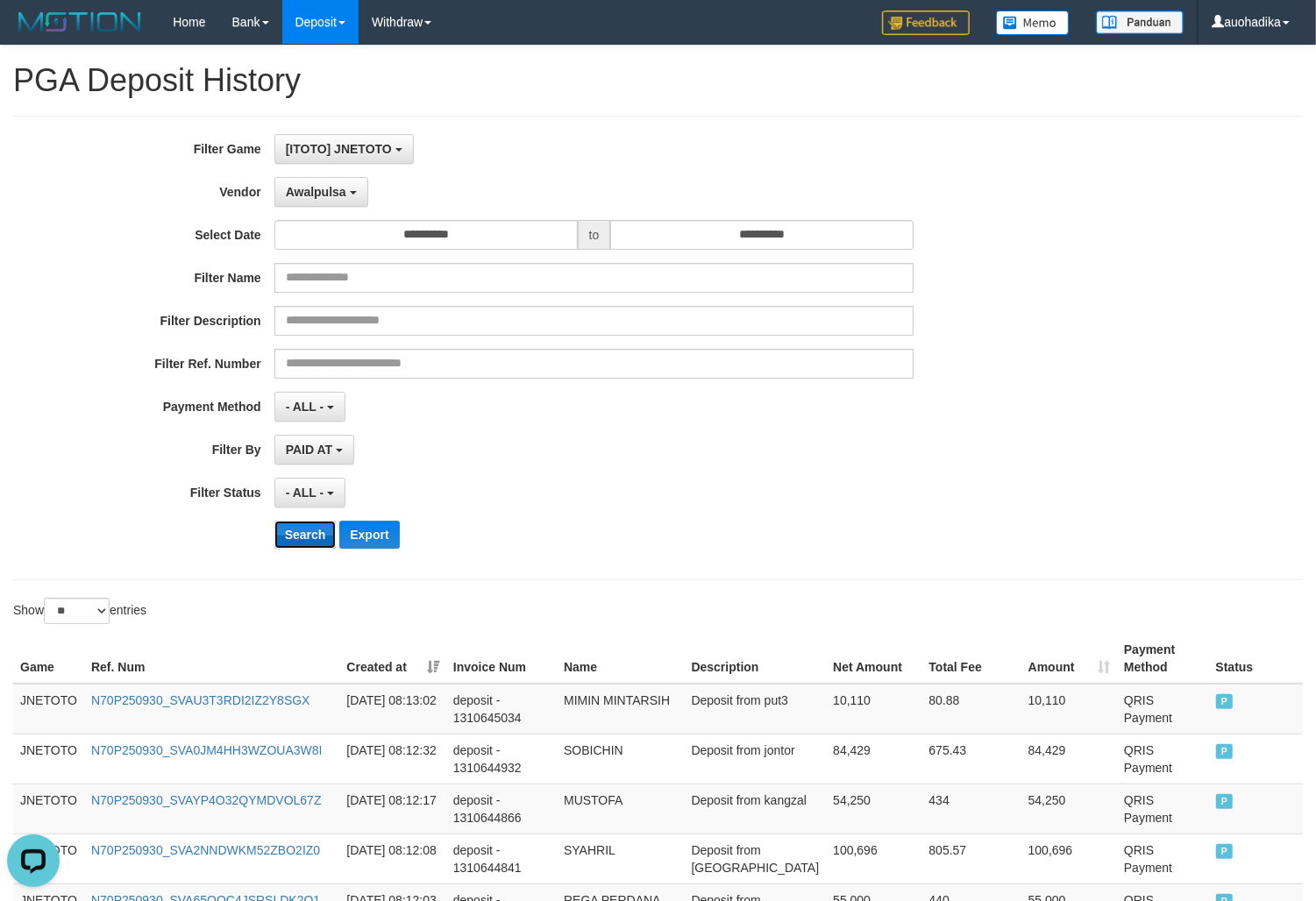
click at [302, 537] on button "Search" at bounding box center [305, 534] width 62 height 28
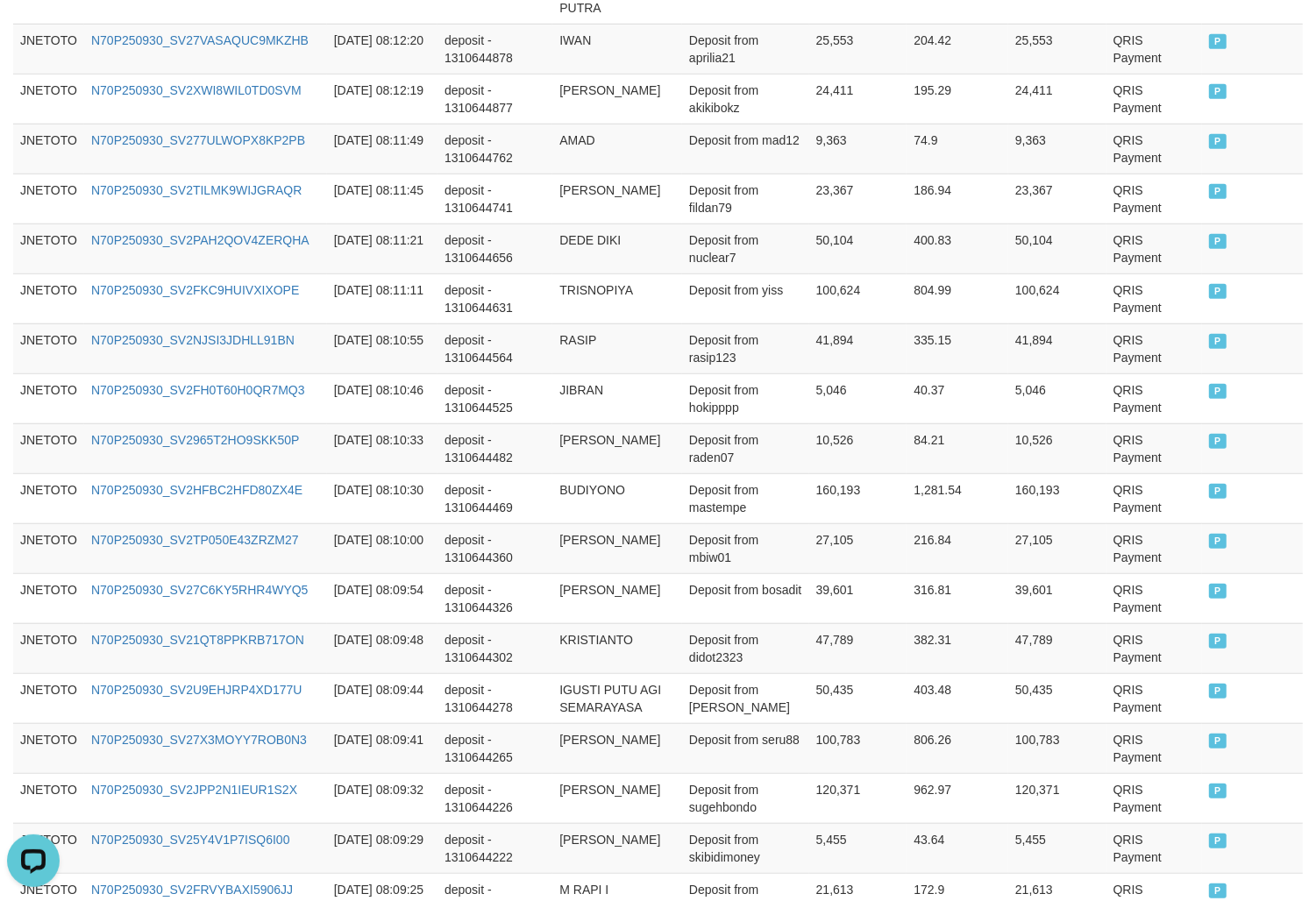
scroll to position [1246, 0]
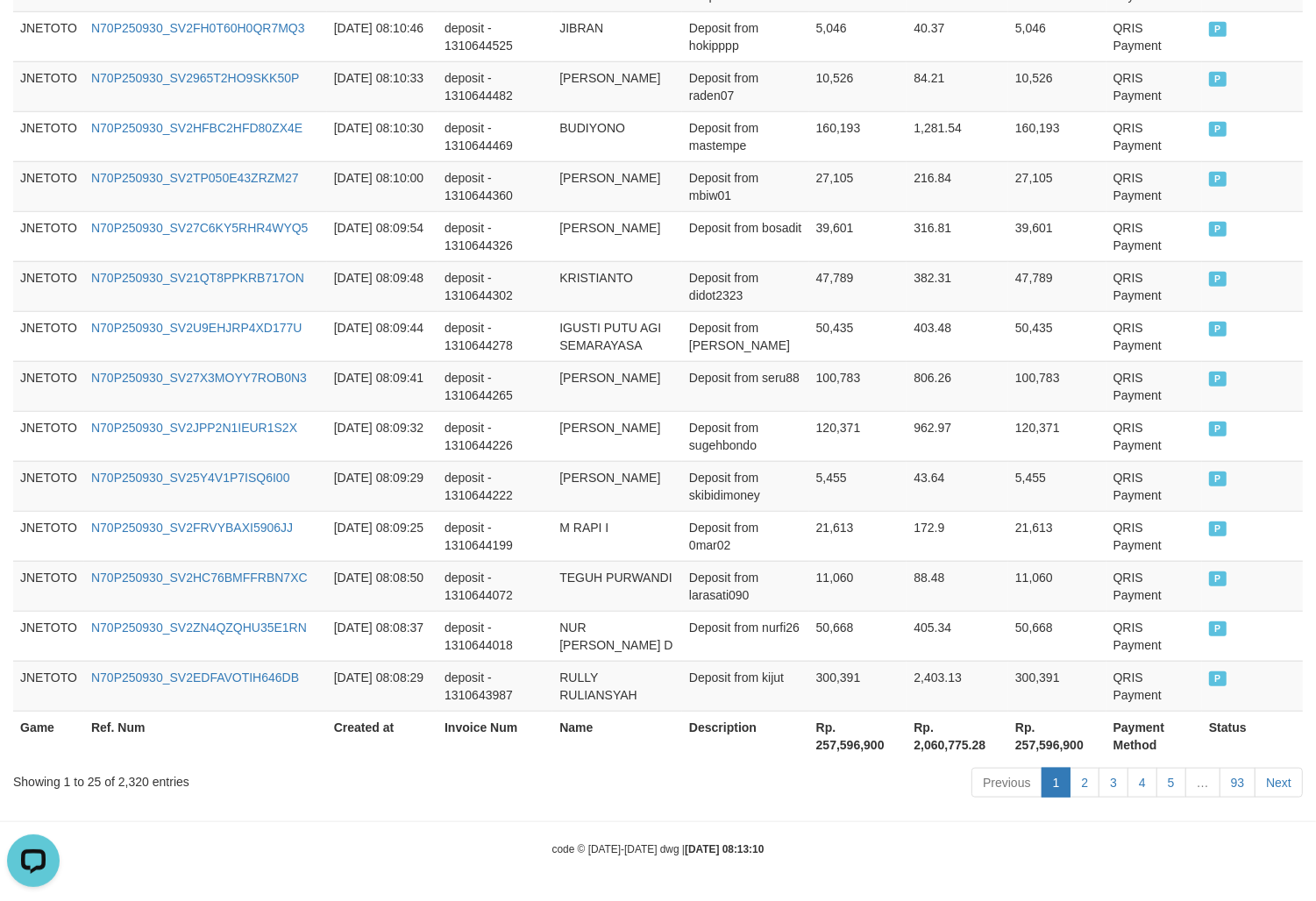
click at [116, 791] on div "Showing 1 to 25 of 2,320 entries Previous 1 2 3 4 5 … 93 Next" at bounding box center [658, 786] width 1316 height 38
copy div "2,320"
click at [838, 749] on th "Rp. 257,596,900" at bounding box center [858, 735] width 98 height 50
click at [840, 750] on th "Rp. 257,596,900" at bounding box center [858, 735] width 98 height 50
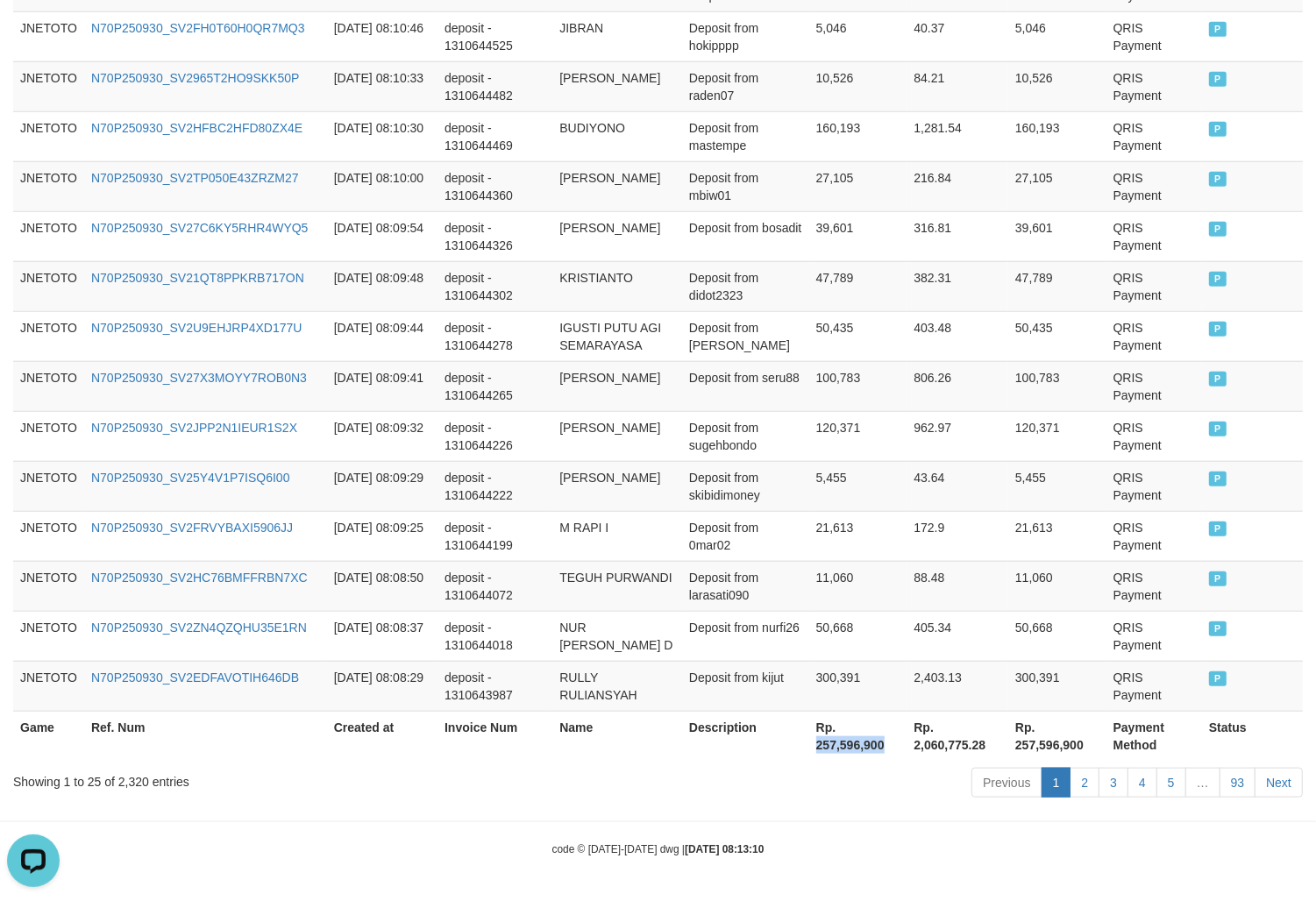
click at [840, 750] on th "Rp. 257,596,900" at bounding box center [858, 735] width 98 height 50
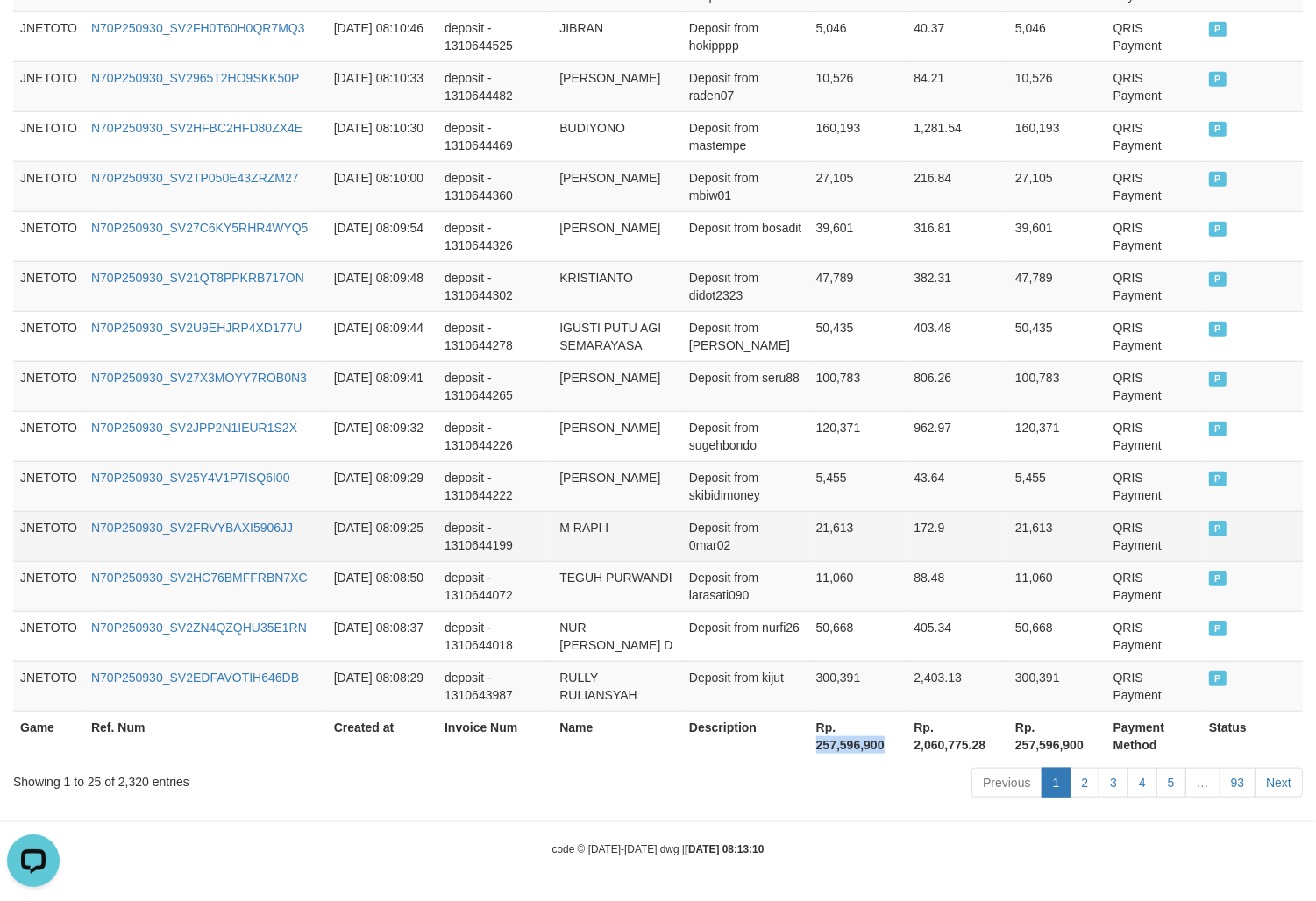
copy th "257,596,900"
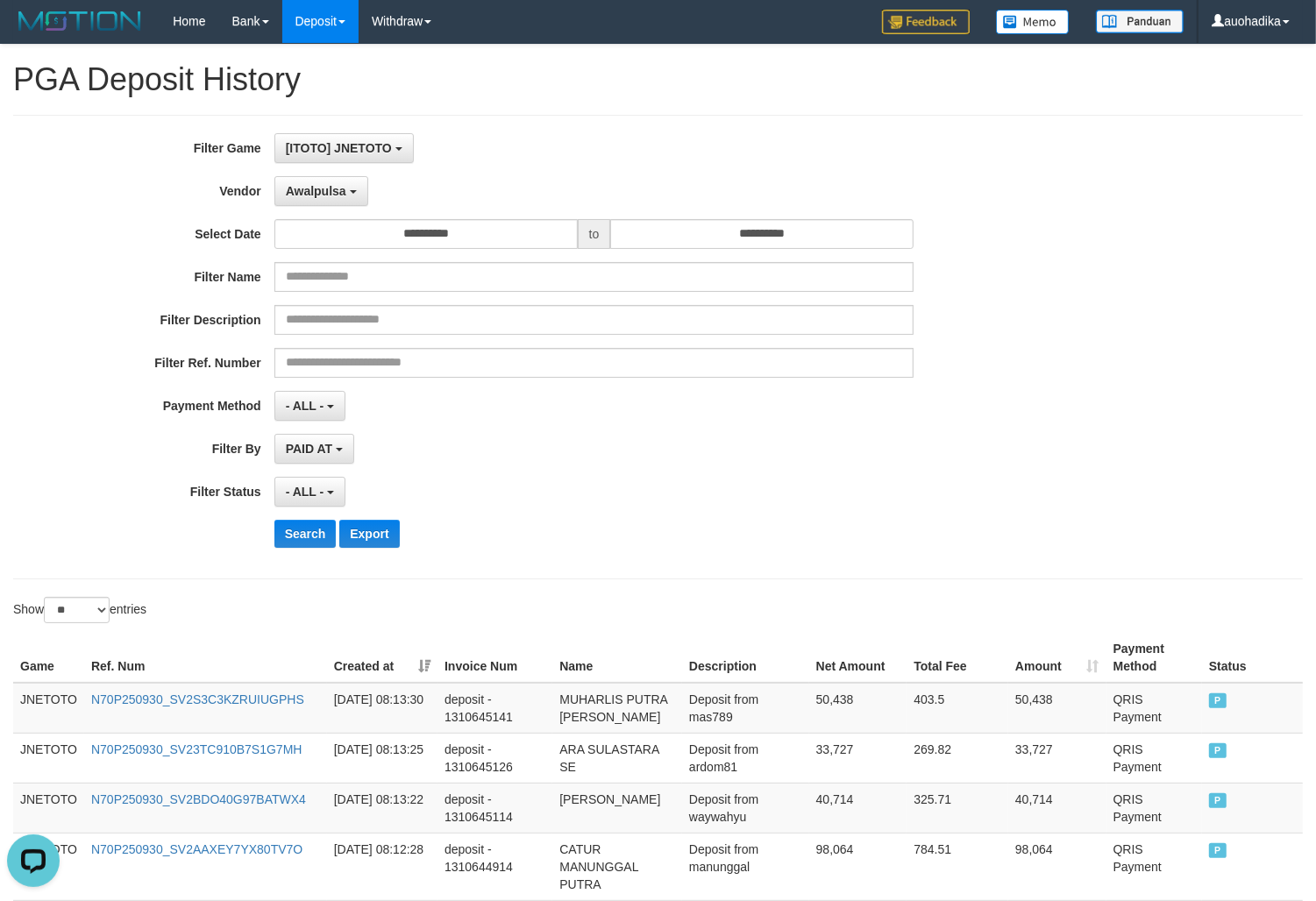
scroll to position [0, 0]
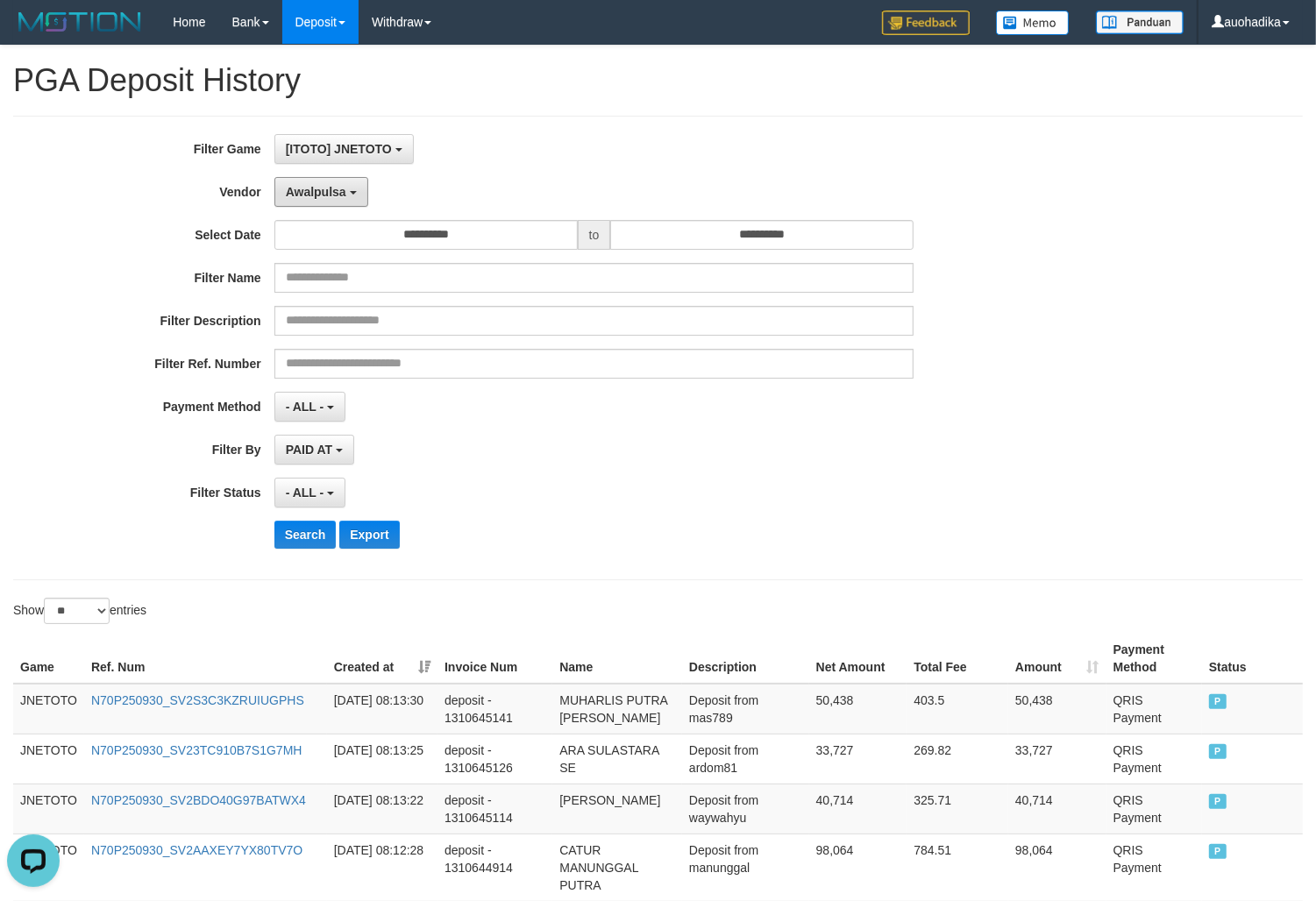
drag, startPoint x: 329, startPoint y: 195, endPoint x: 337, endPoint y: 346, distance: 151.2
click at [329, 195] on span "Awalpulsa" at bounding box center [316, 192] width 60 height 14
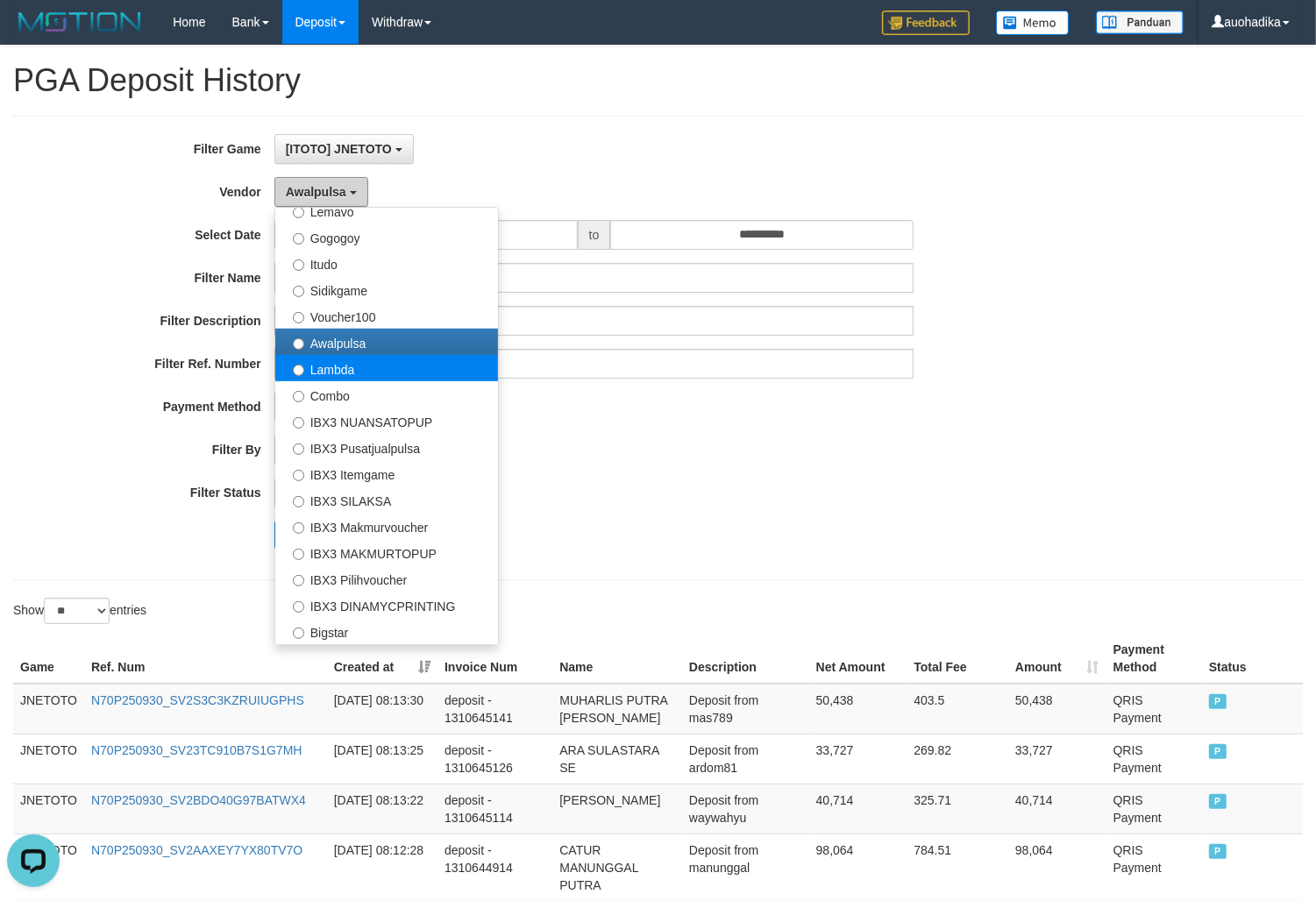
scroll to position [584, 0]
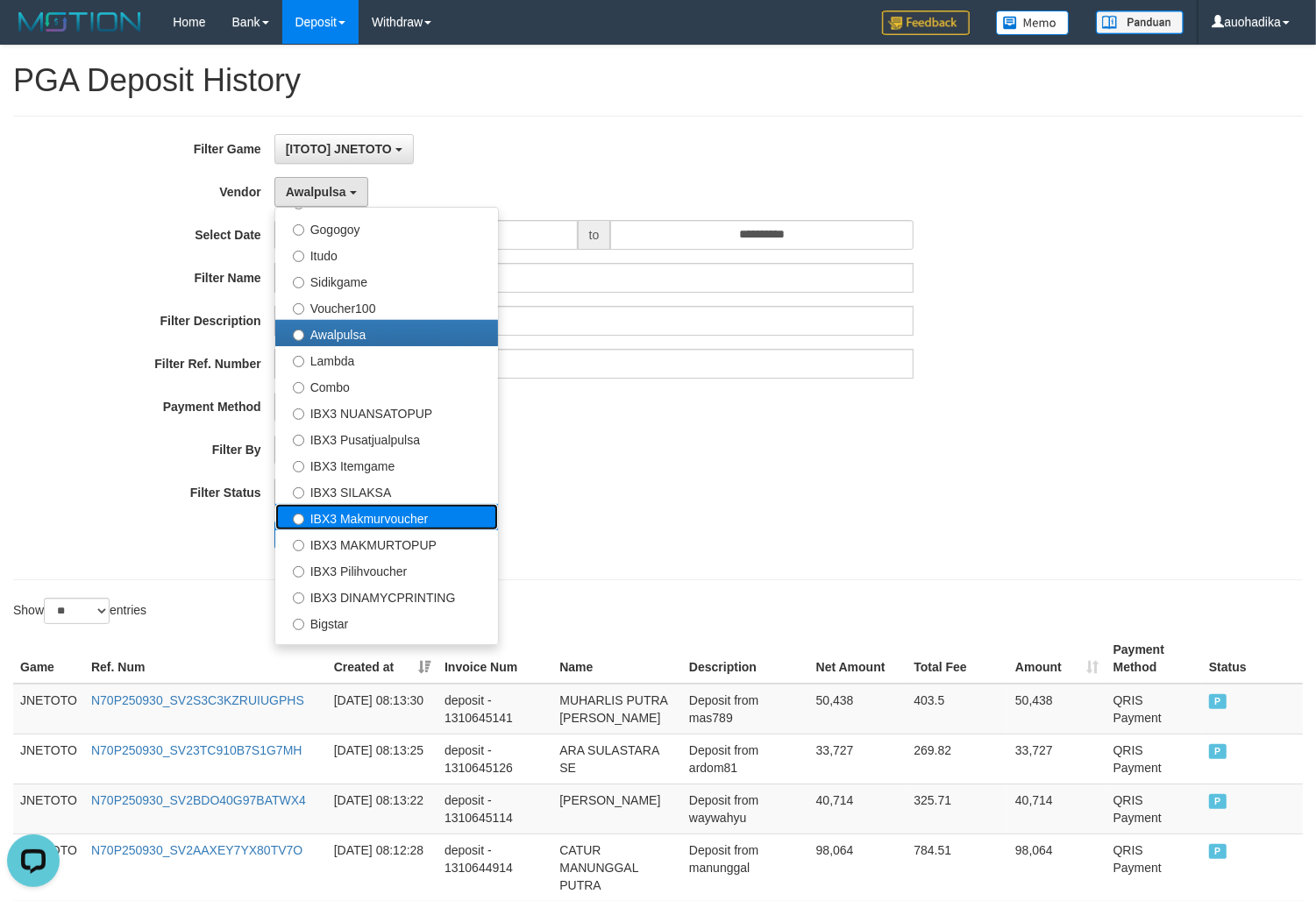
click at [421, 521] on label "IBX3 Makmurvoucher" at bounding box center [386, 517] width 223 height 26
select select "**********"
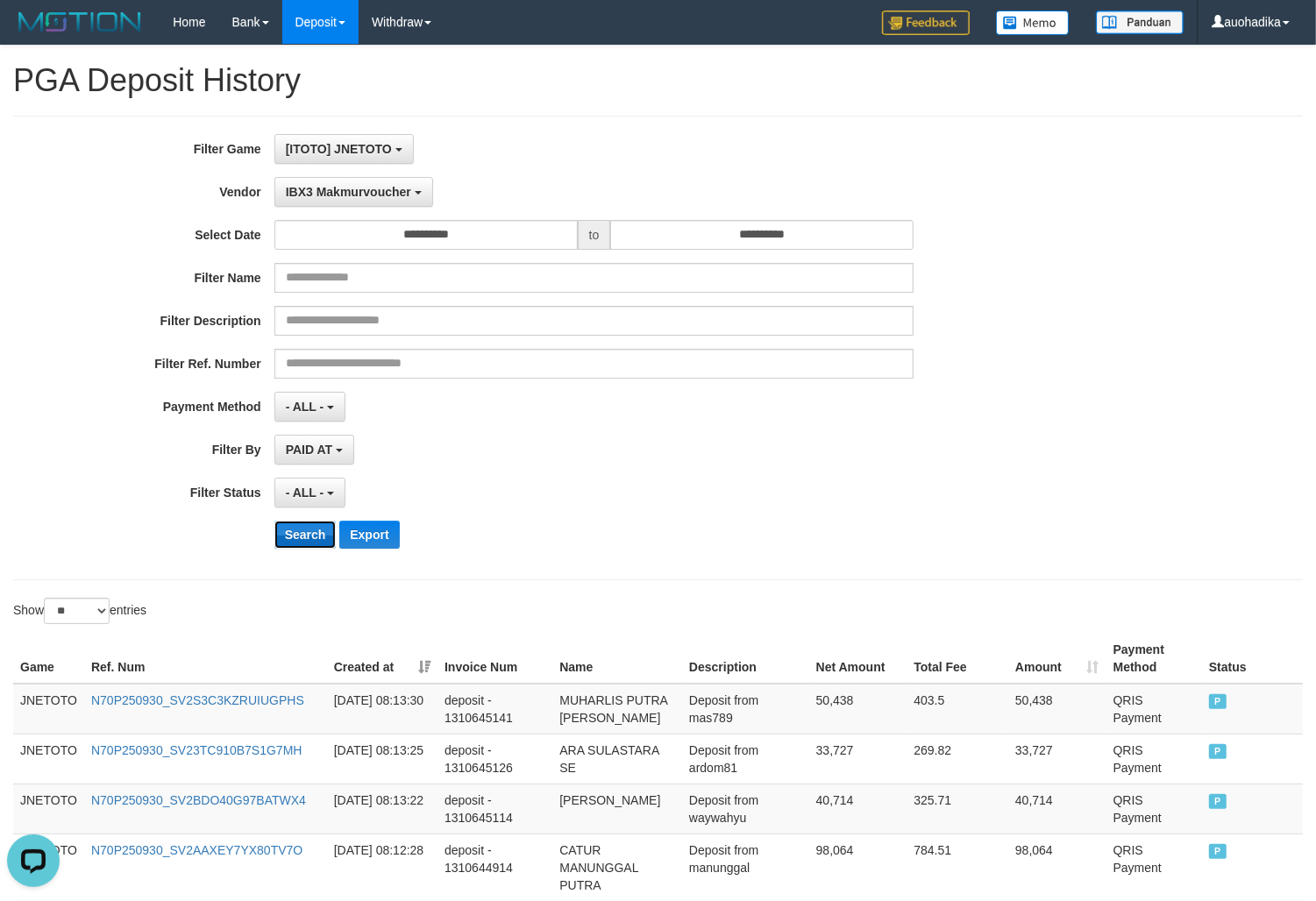
click at [291, 529] on button "Search" at bounding box center [305, 534] width 62 height 28
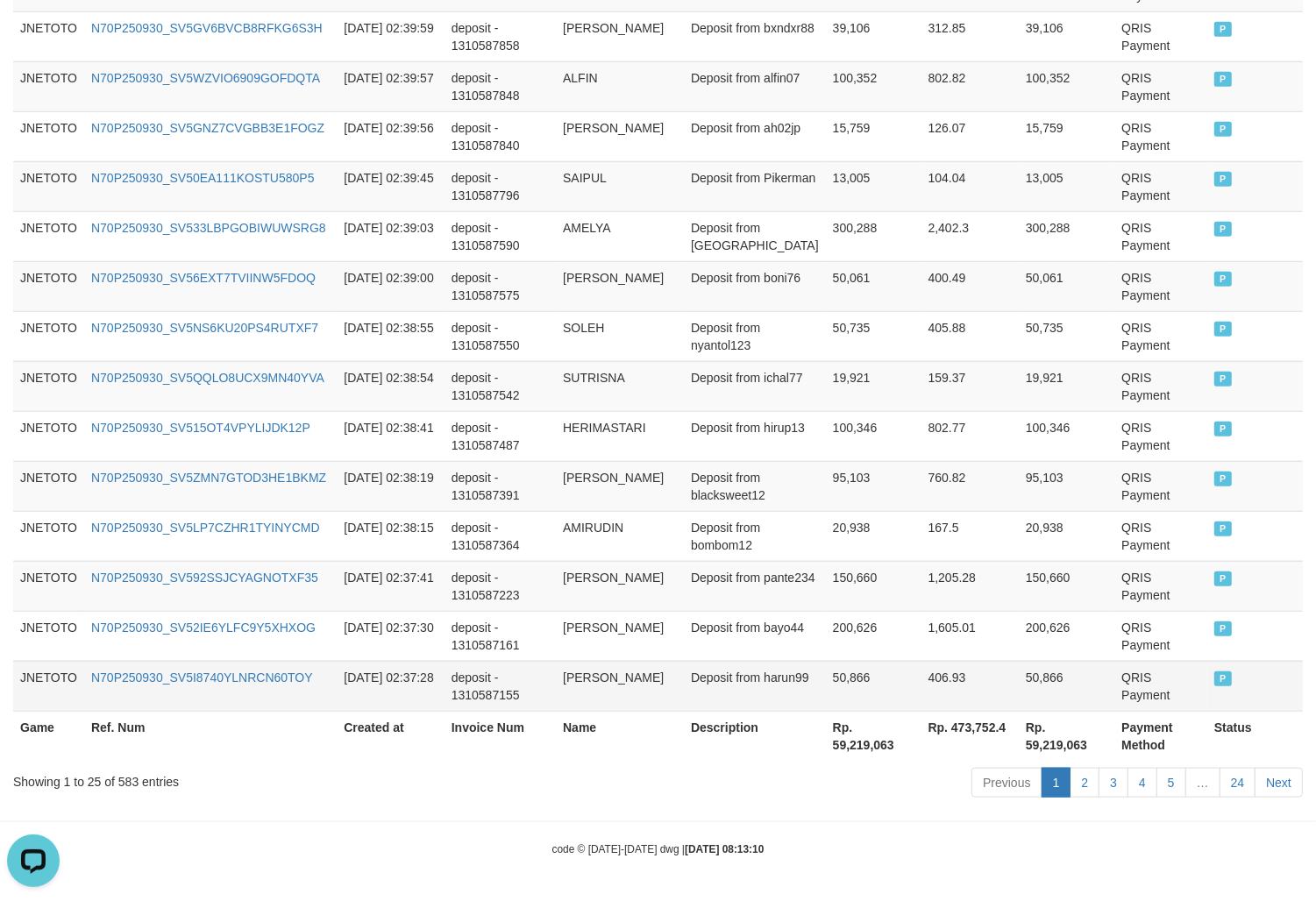
scroll to position [1229, 0]
click at [139, 777] on div "Showing 1 to 25 of 583 entries" at bounding box center [274, 778] width 521 height 24
click at [139, 777] on div "Showing 1 to 25 of 583 entries" at bounding box center [274, 778] width 521 height 24
click at [125, 776] on div "Showing 1 to 25 of 583 entries" at bounding box center [274, 778] width 521 height 24
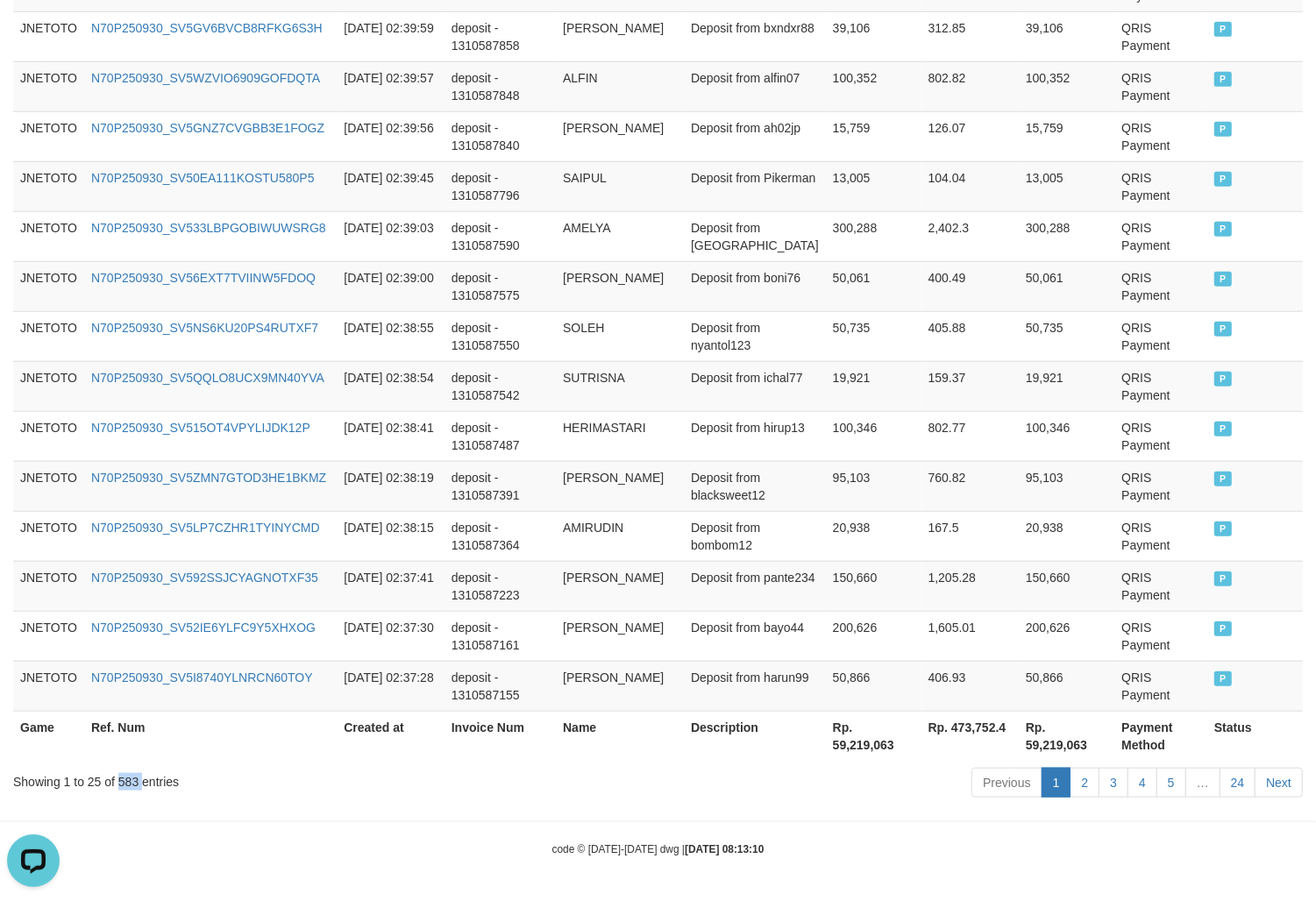
copy div "583"
click at [856, 755] on th "Rp. 59,219,063" at bounding box center [874, 735] width 96 height 50
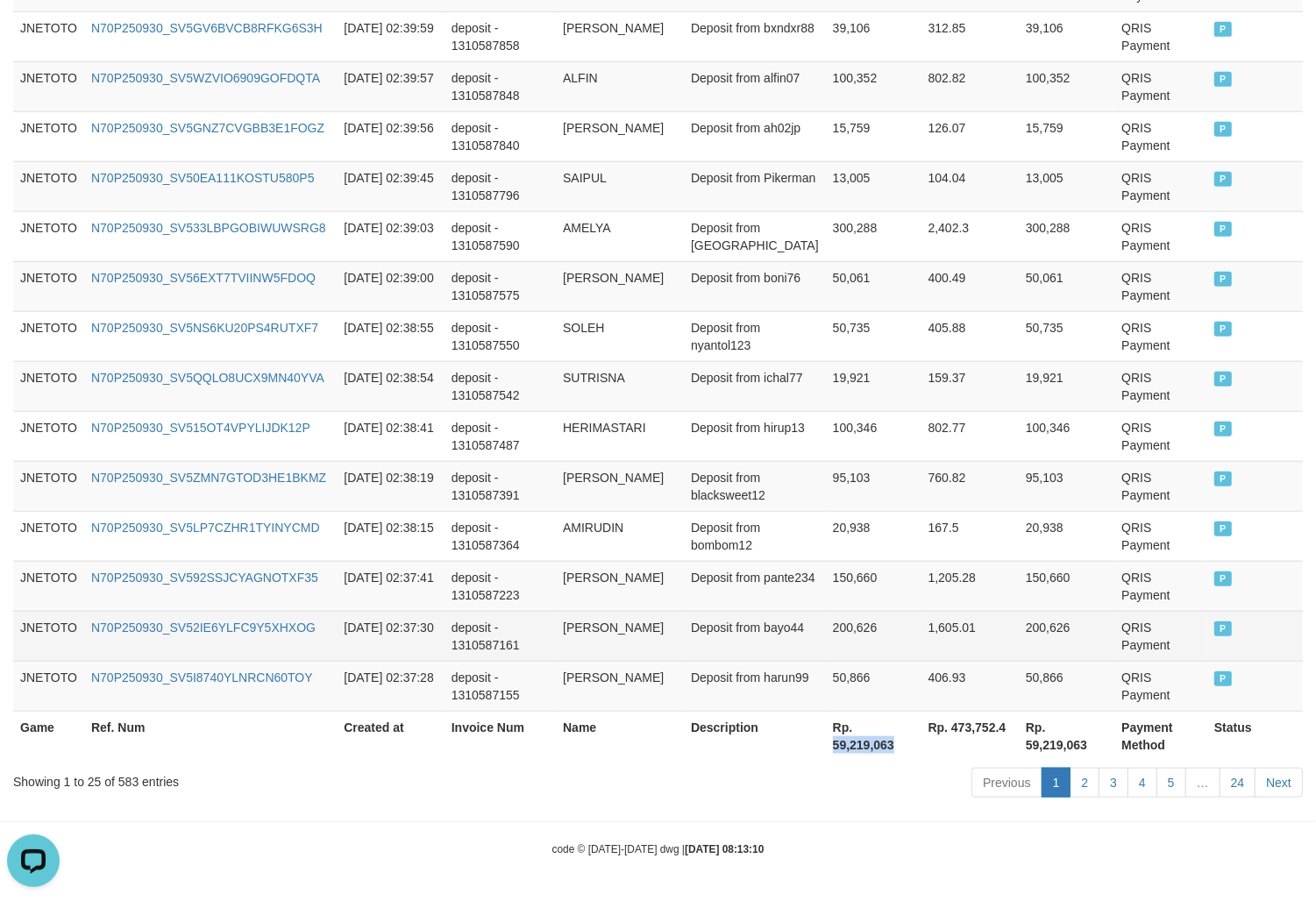
copy th "59,219,063"
